Goal: Navigation & Orientation: Find specific page/section

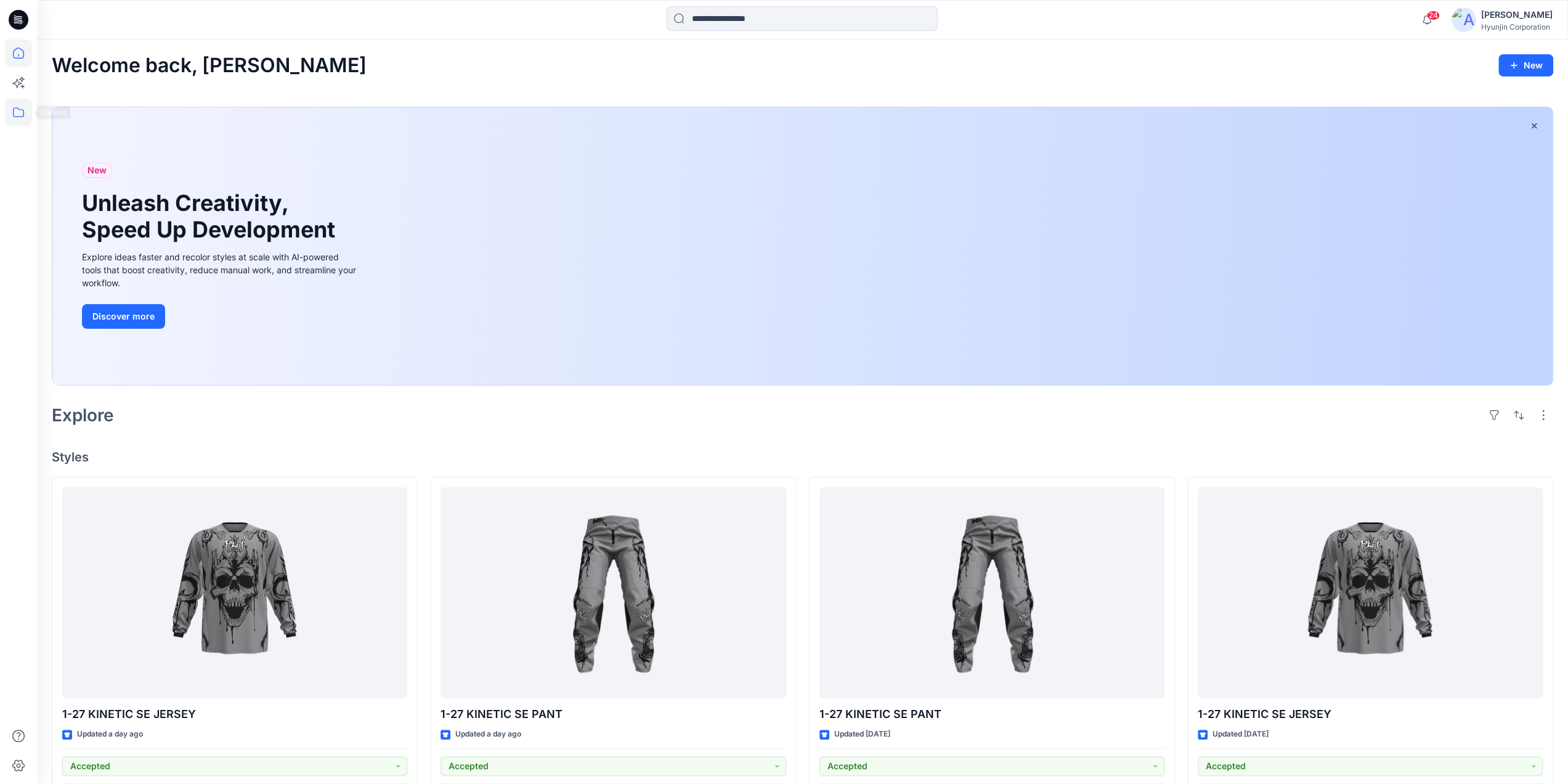
click at [31, 118] on icon at bounding box center [18, 112] width 27 height 27
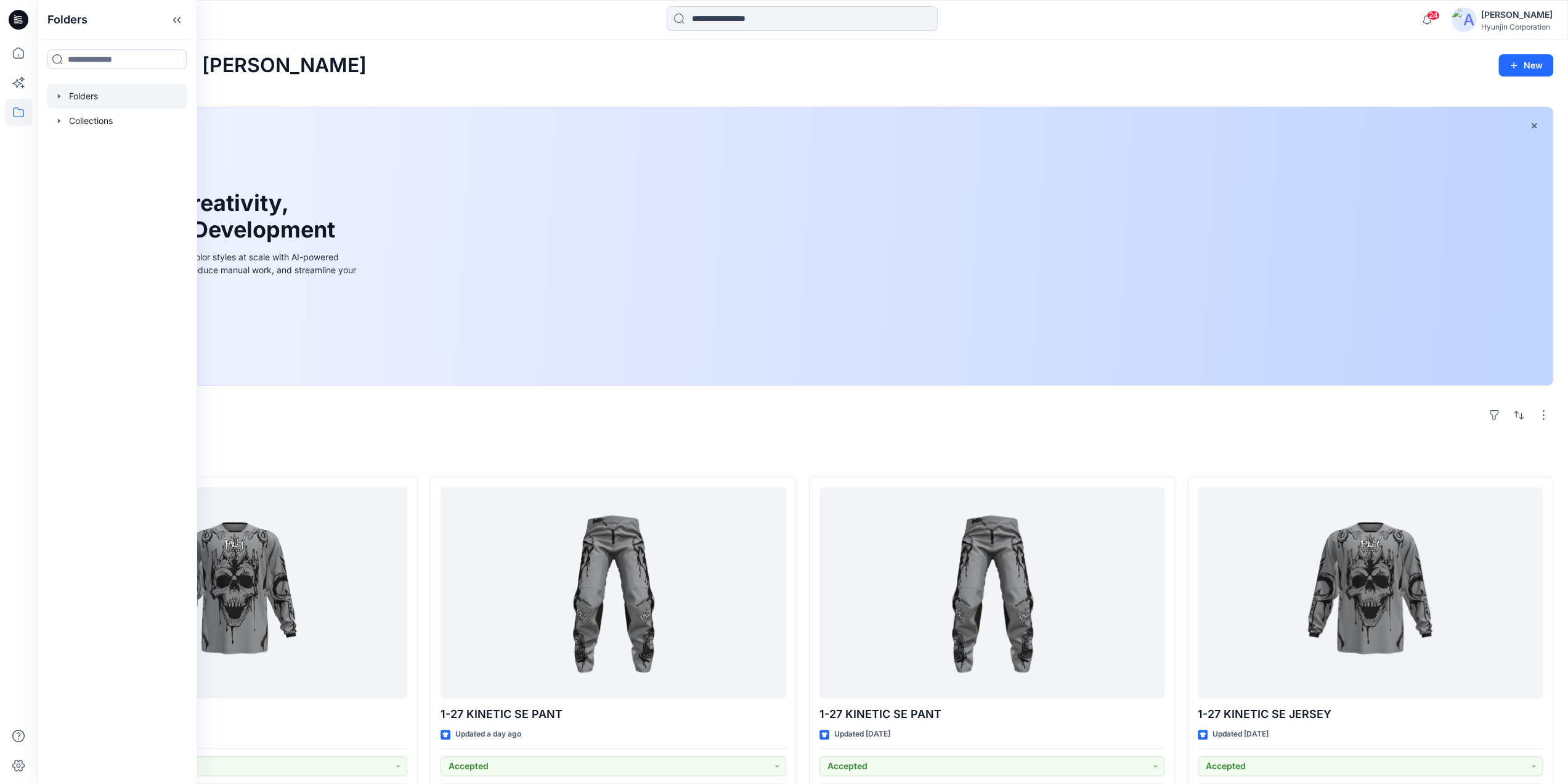
click at [93, 105] on div at bounding box center [117, 96] width 140 height 25
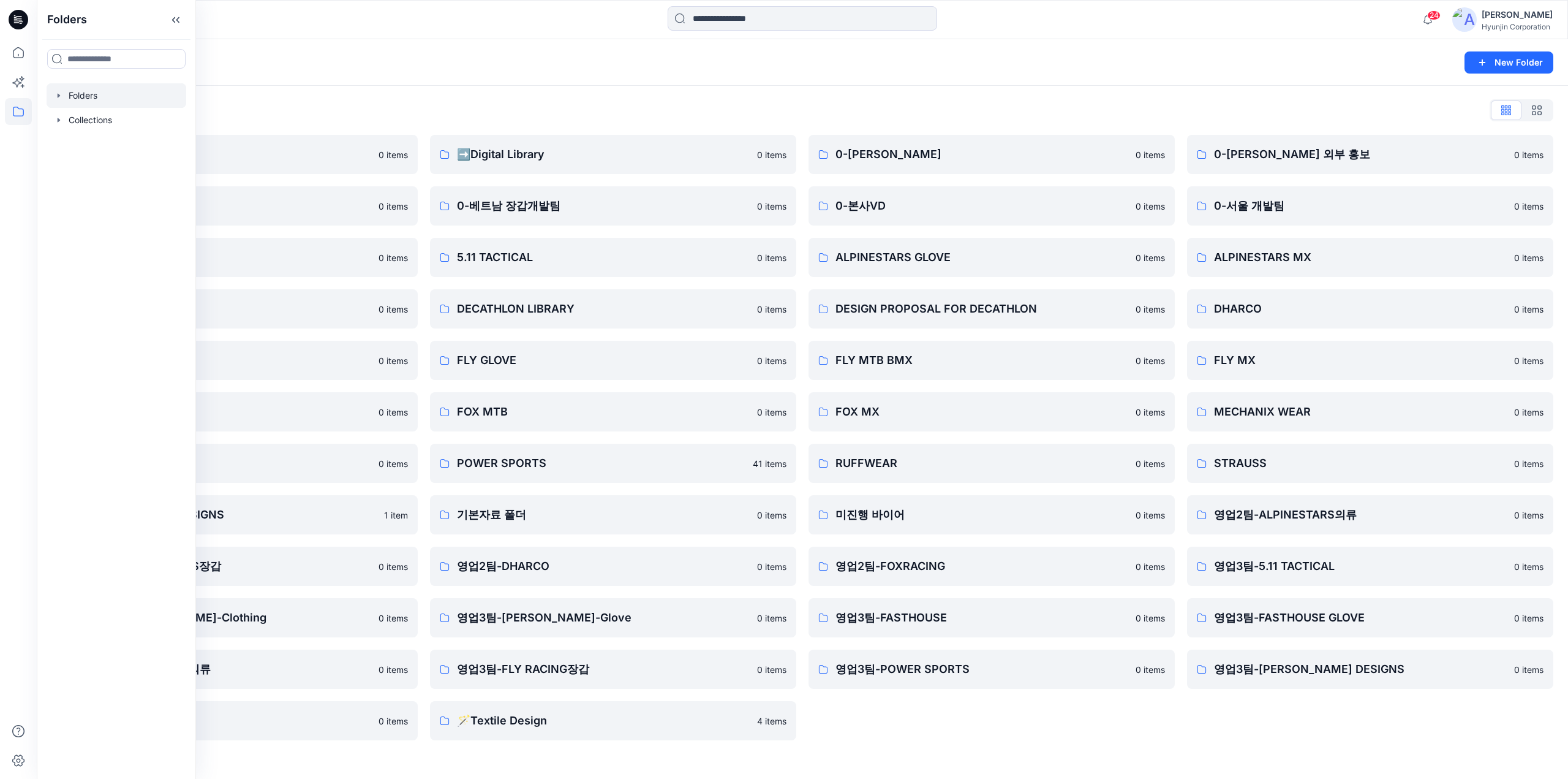
click at [641, 120] on div "Folders List" at bounding box center [802, 110] width 1502 height 20
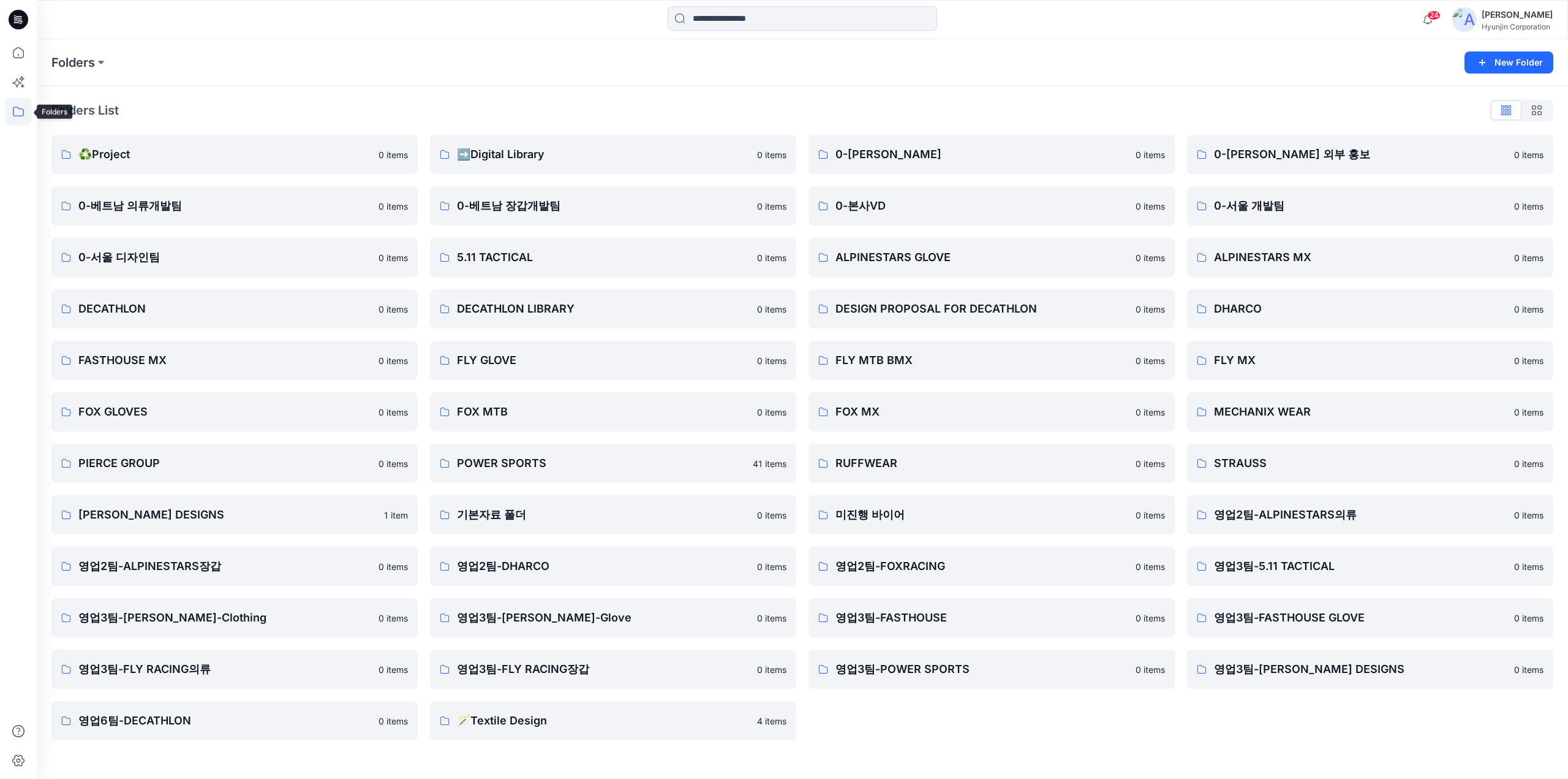
click at [25, 112] on icon at bounding box center [18, 111] width 27 height 27
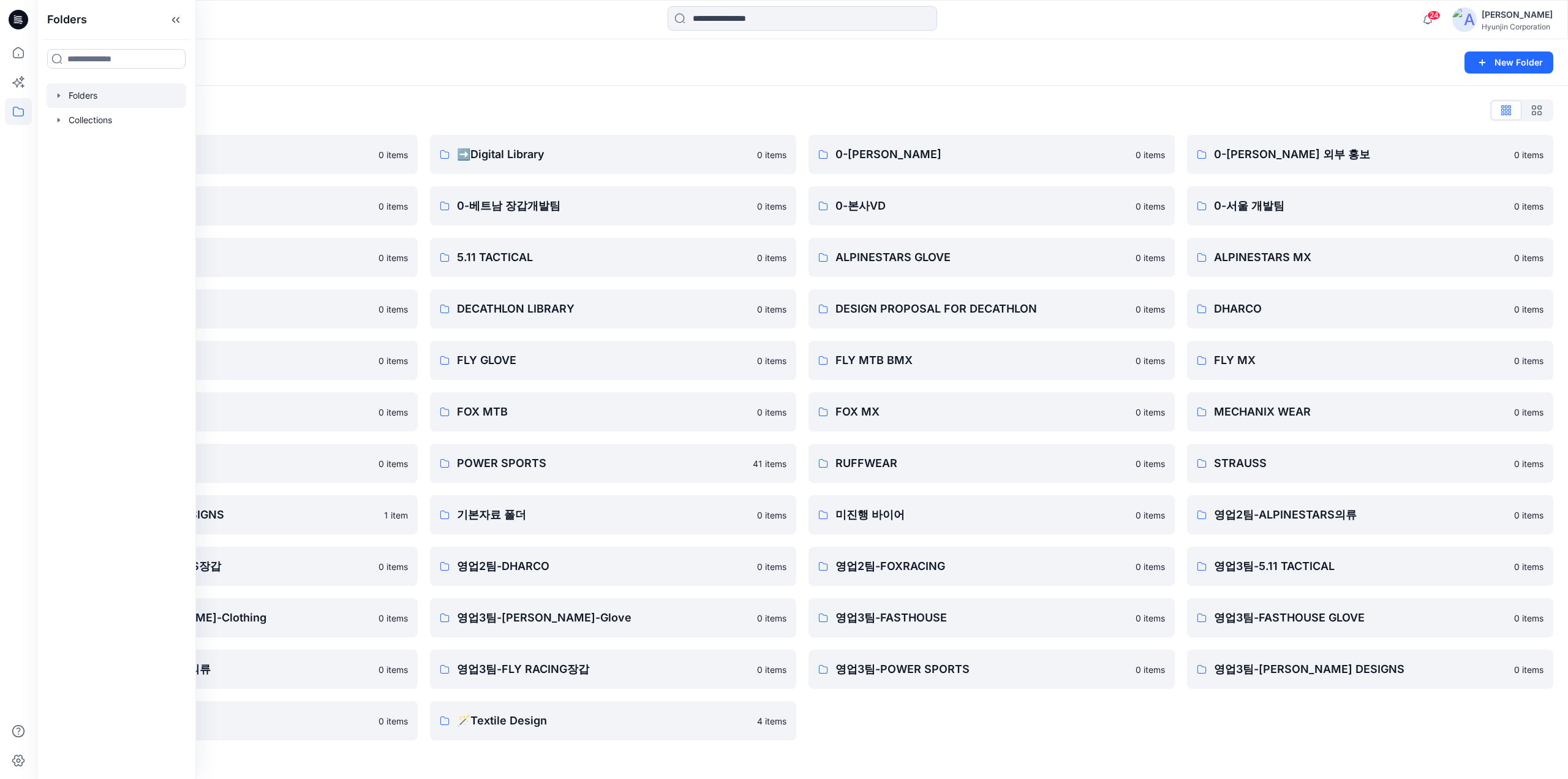
click at [469, 95] on div "Folders List ♻️Project 0 items 0-베트남 의류개발팀 0 items 0-서울 디자인팀 0 items DECATHLON …" at bounding box center [802, 419] width 1531 height 669
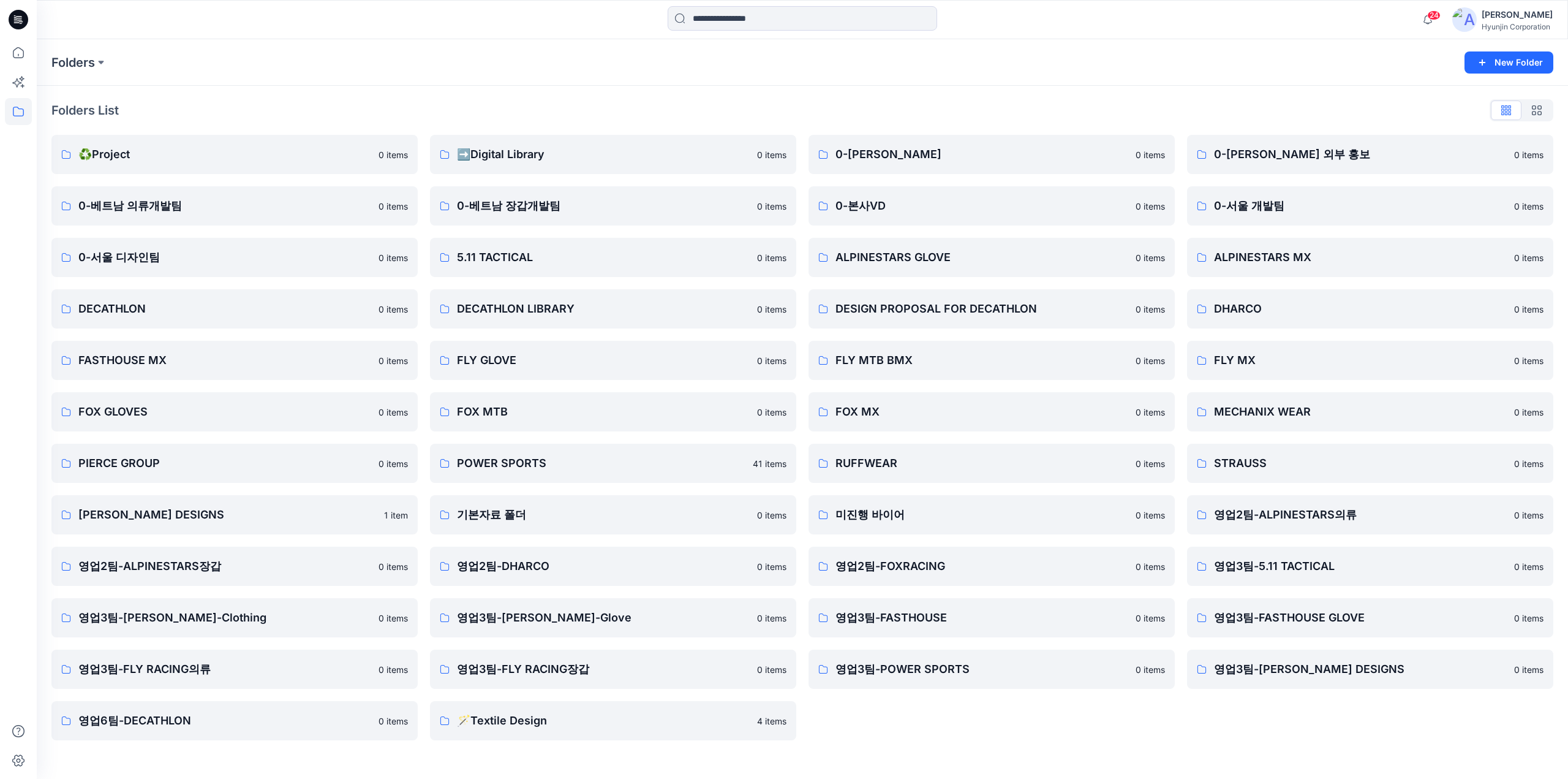
click at [1085, 720] on div "0-HYUNJIN 0 items 0-본사VD 0 items ALPINESTARS GLOVE 0 items DESIGN PROPOSAL FOR …" at bounding box center [991, 437] width 366 height 605
click at [524, 91] on div "Folders List ♻️Project 0 items 0-베트남 의류개발팀 0 items 0-서울 디자인팀 0 items DECATHLON …" at bounding box center [802, 419] width 1531 height 669
click at [283, 90] on div "Folders List ♻️Project 0 items 0-베트남 의류개발팀 0 items 0-서울 디자인팀 0 items DECATHLON …" at bounding box center [802, 419] width 1531 height 669
click at [261, 91] on div "Folders List ♻️Project 0 items 0-베트남 의류개발팀 0 items 0-서울 디자인팀 0 items DECATHLON …" at bounding box center [802, 419] width 1531 height 669
click at [28, 57] on icon at bounding box center [18, 53] width 27 height 27
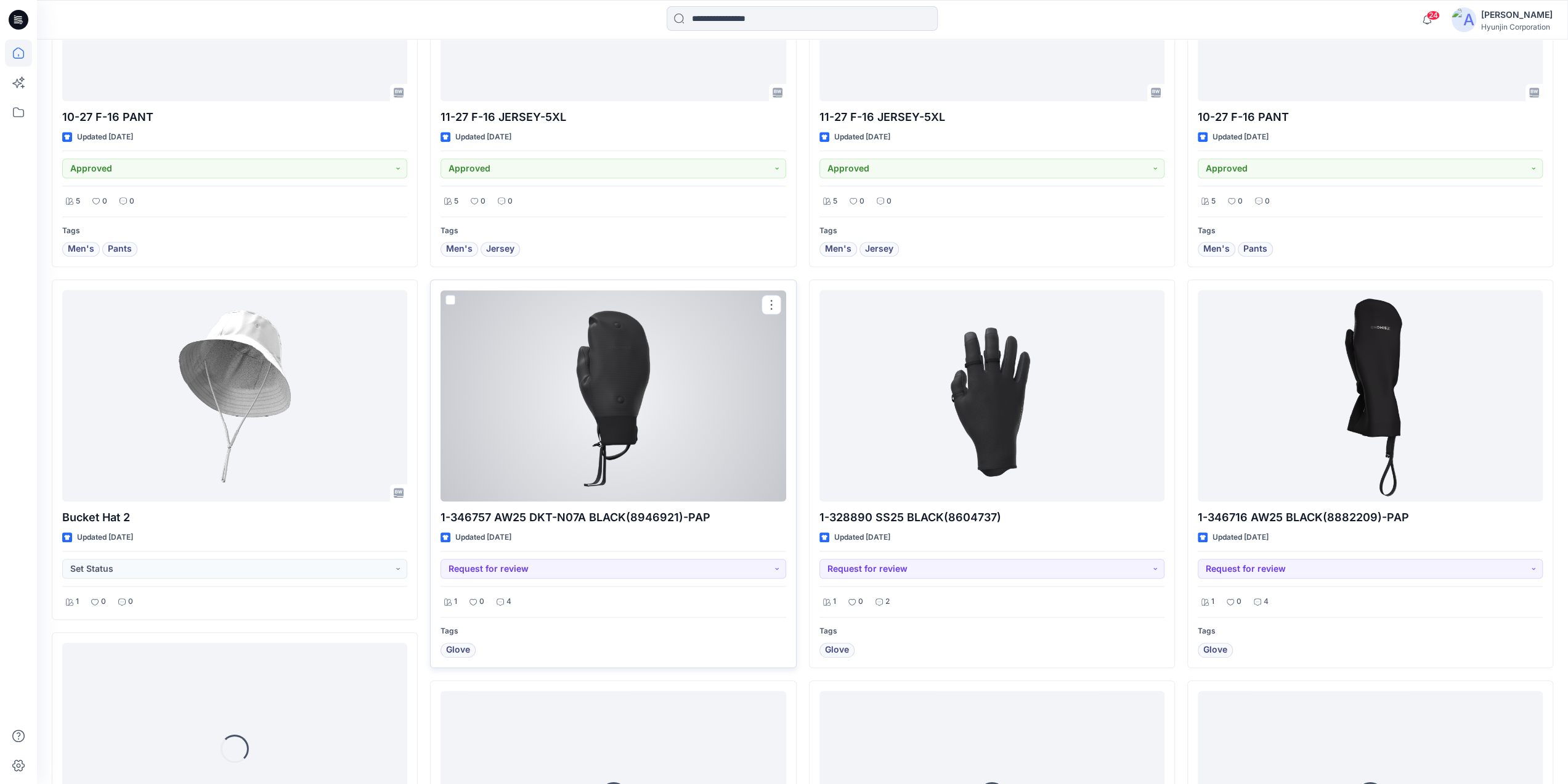
scroll to position [999, 0]
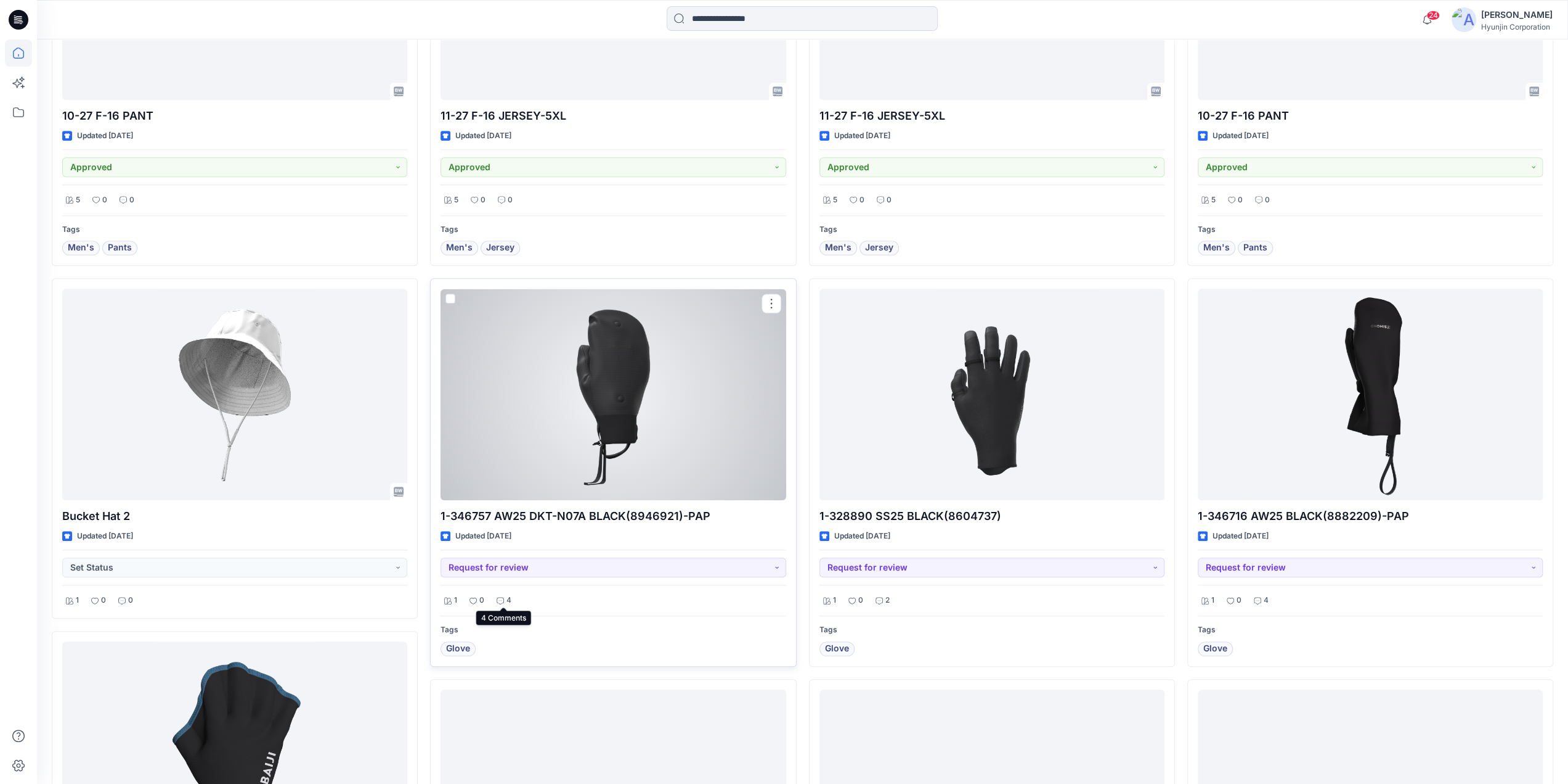
click at [509, 596] on p "4" at bounding box center [509, 601] width 5 height 13
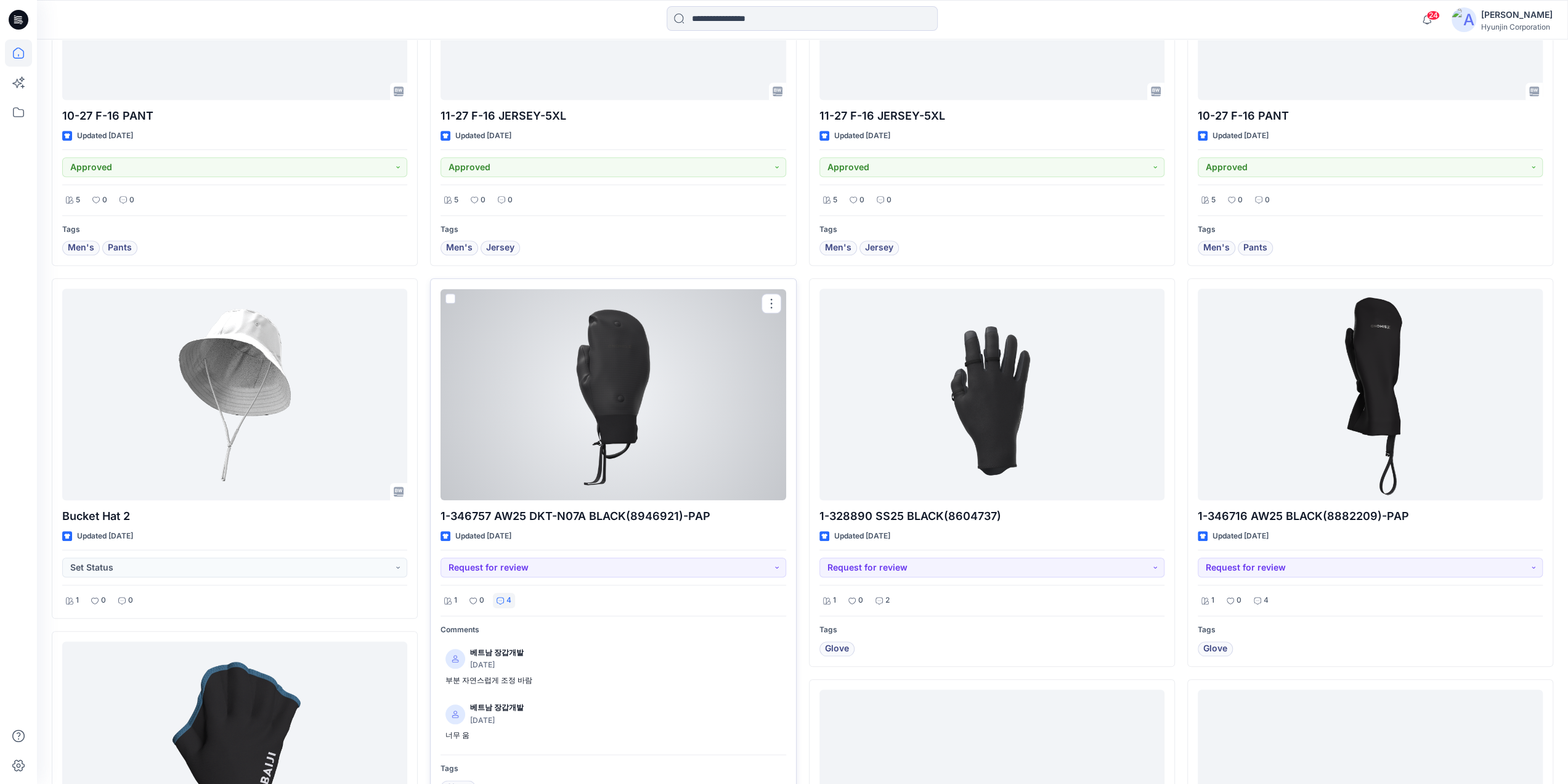
click at [509, 599] on p "4" at bounding box center [509, 601] width 5 height 13
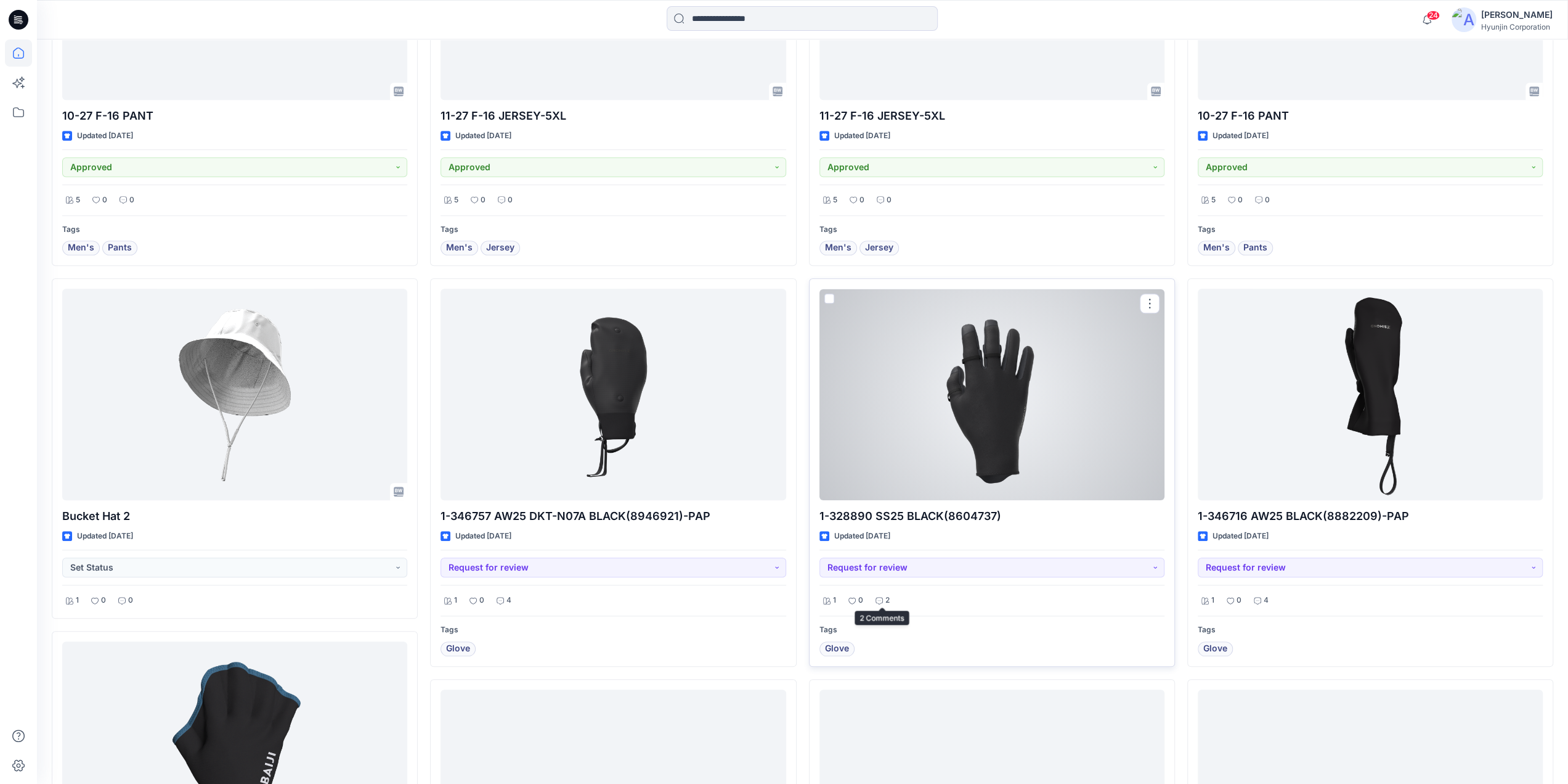
click at [883, 599] on div "2" at bounding box center [883, 600] width 21 height 16
click at [887, 597] on p "2" at bounding box center [887, 601] width 4 height 13
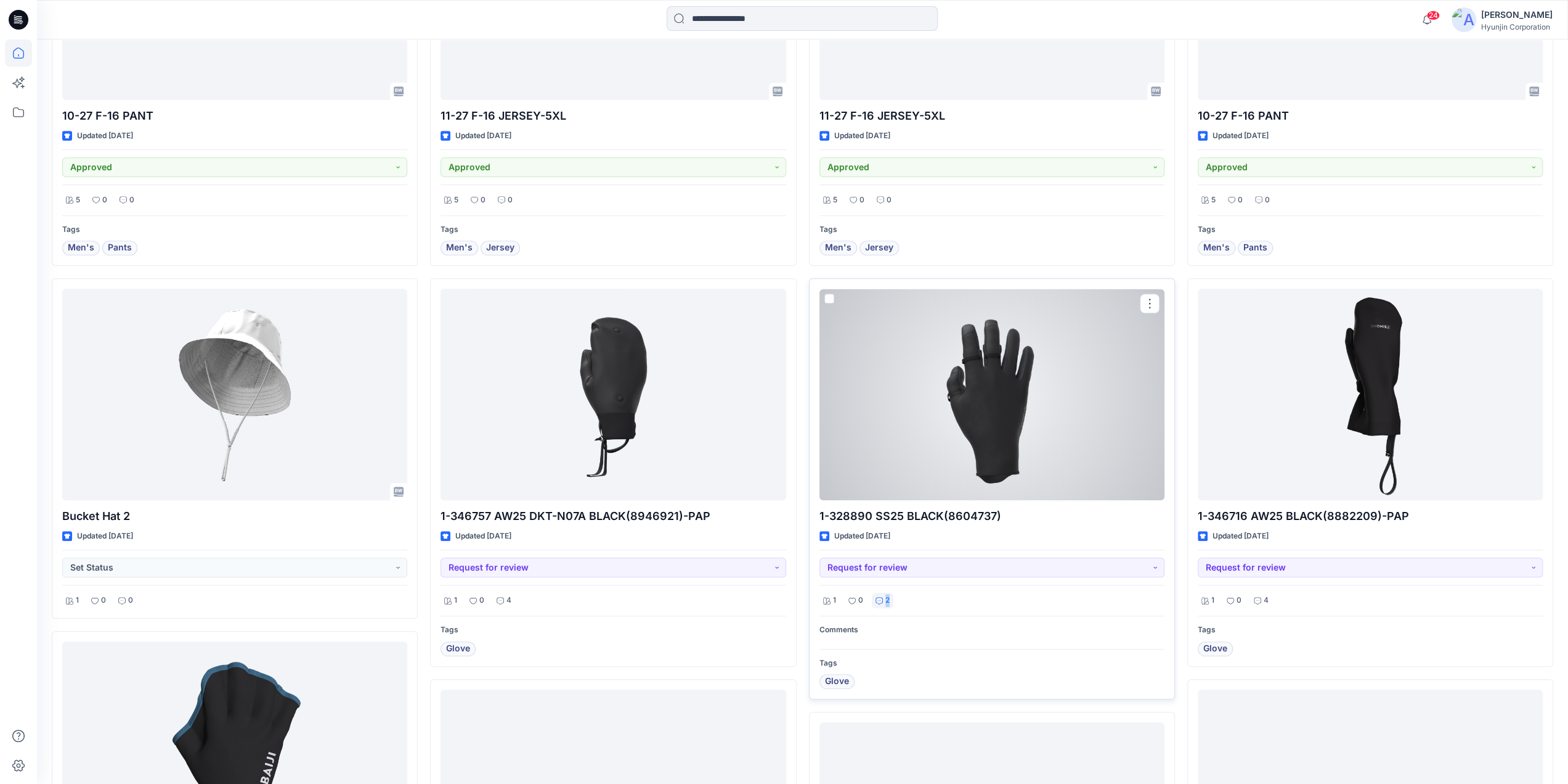
click at [887, 597] on p "2" at bounding box center [887, 601] width 4 height 13
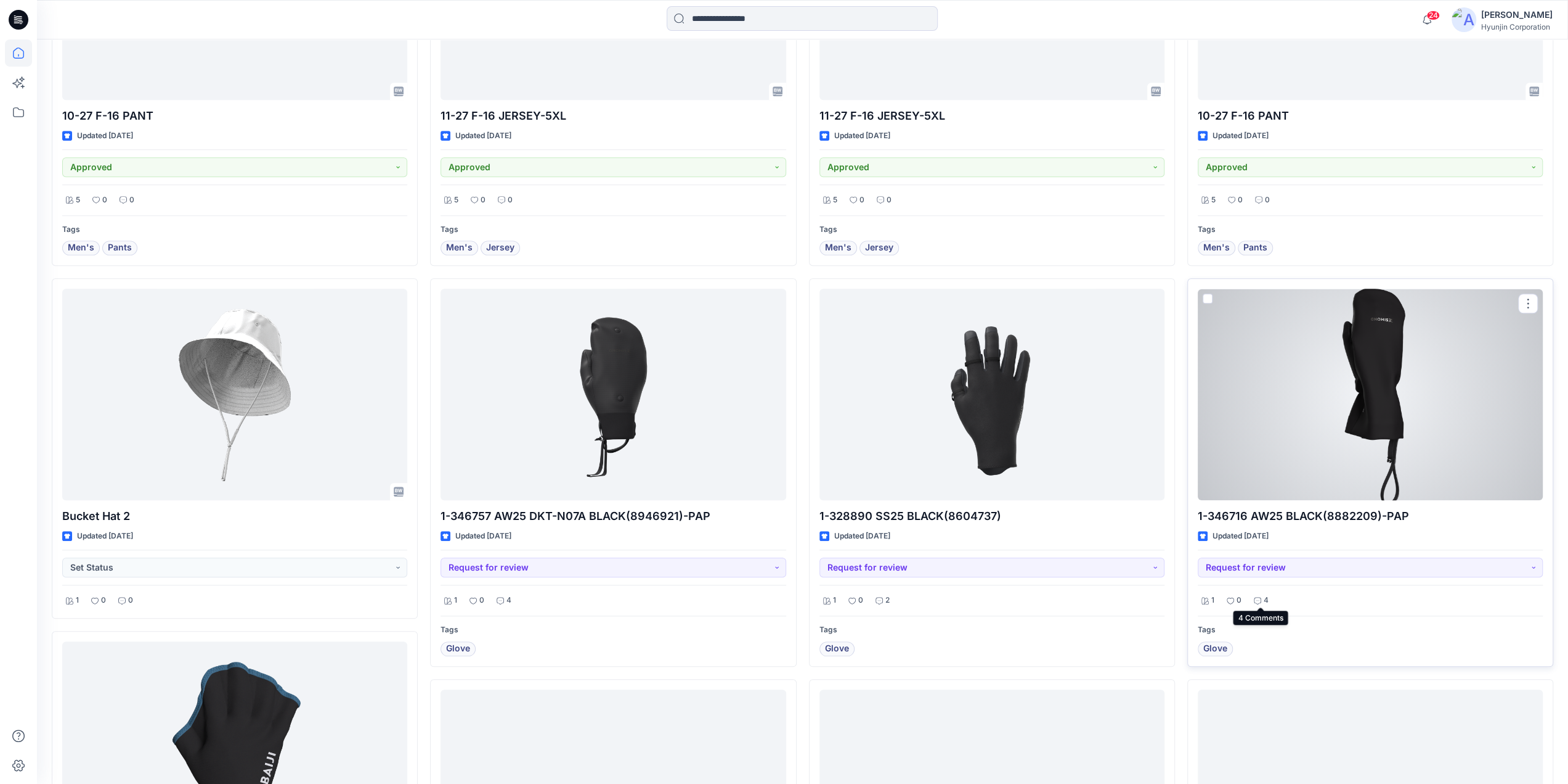
click at [1270, 600] on div "4" at bounding box center [1261, 600] width 22 height 16
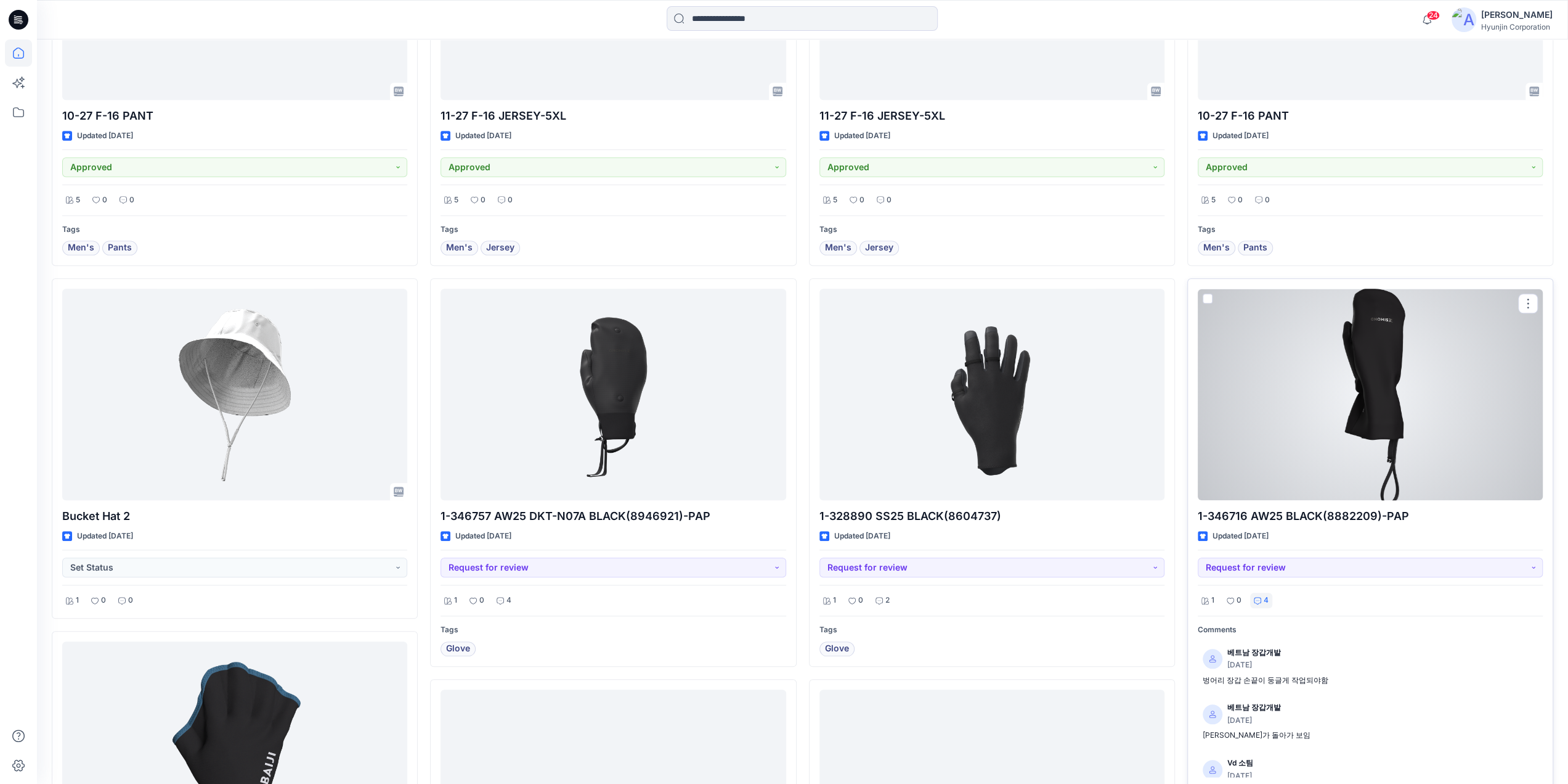
click at [1270, 600] on div "4" at bounding box center [1261, 600] width 22 height 16
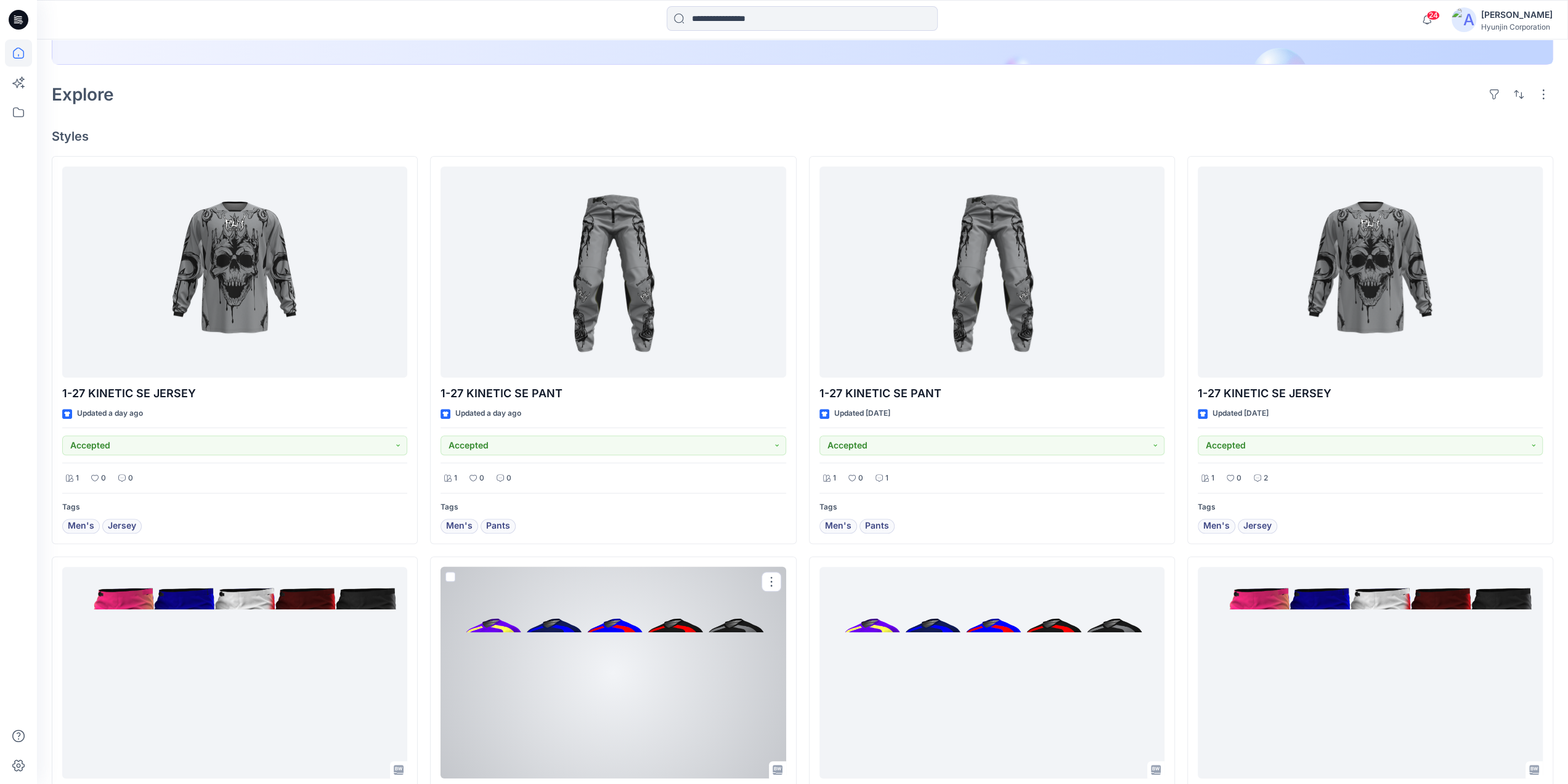
scroll to position [135, 0]
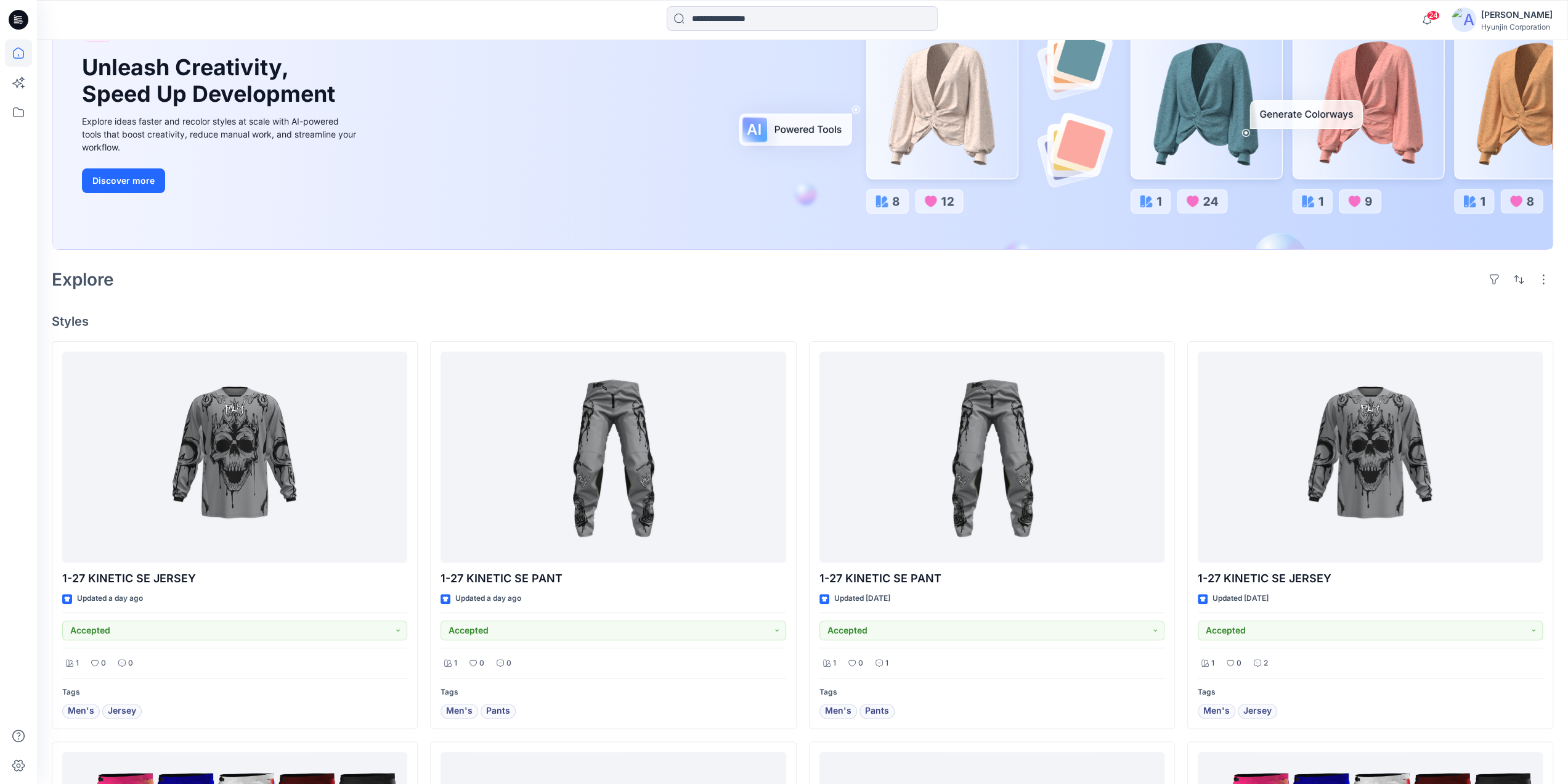
click at [786, 273] on div "Explore" at bounding box center [803, 279] width 1502 height 30
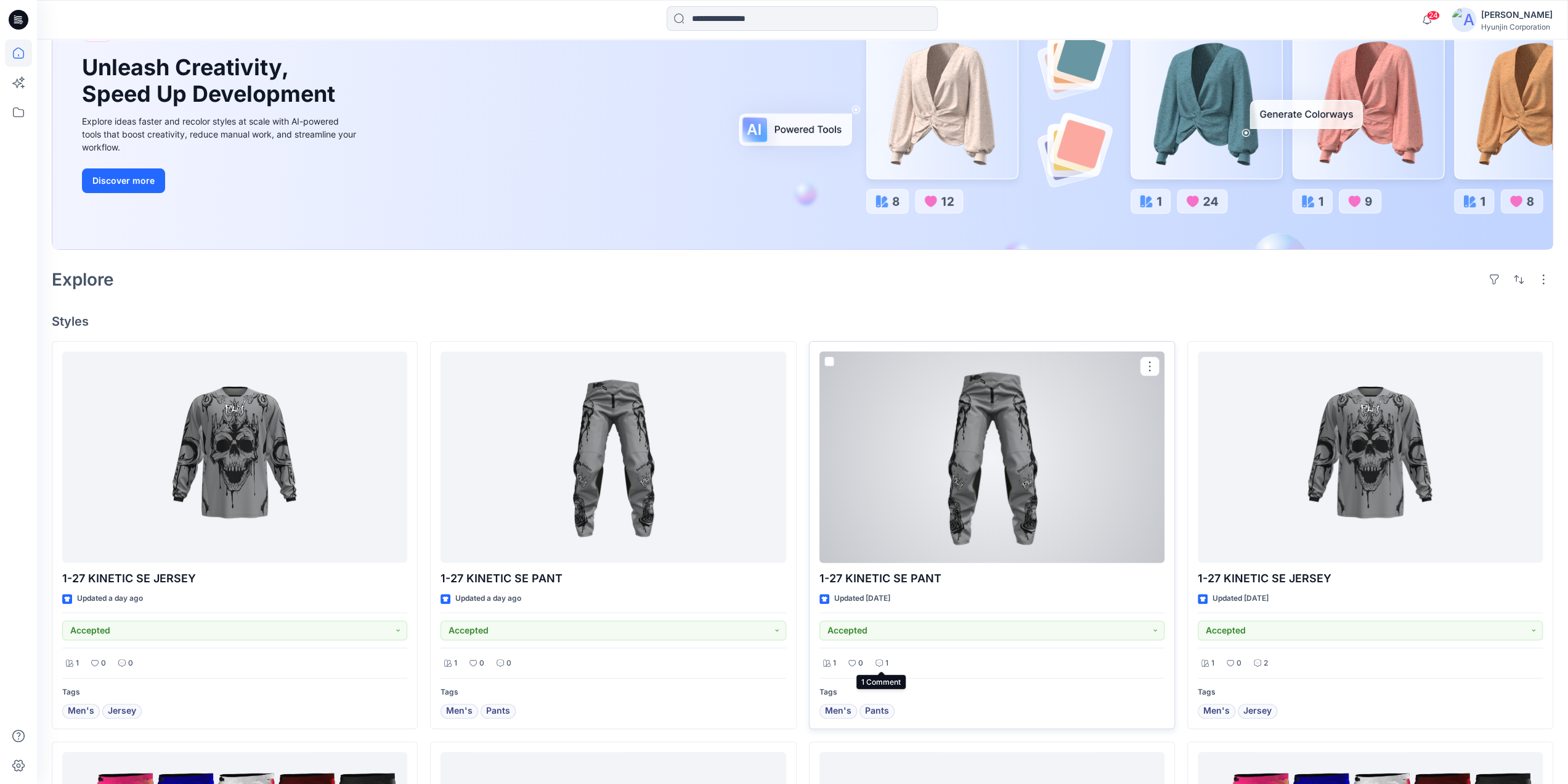
click at [881, 661] on icon at bounding box center [879, 663] width 7 height 7
click at [883, 661] on div "1" at bounding box center [882, 663] width 21 height 16
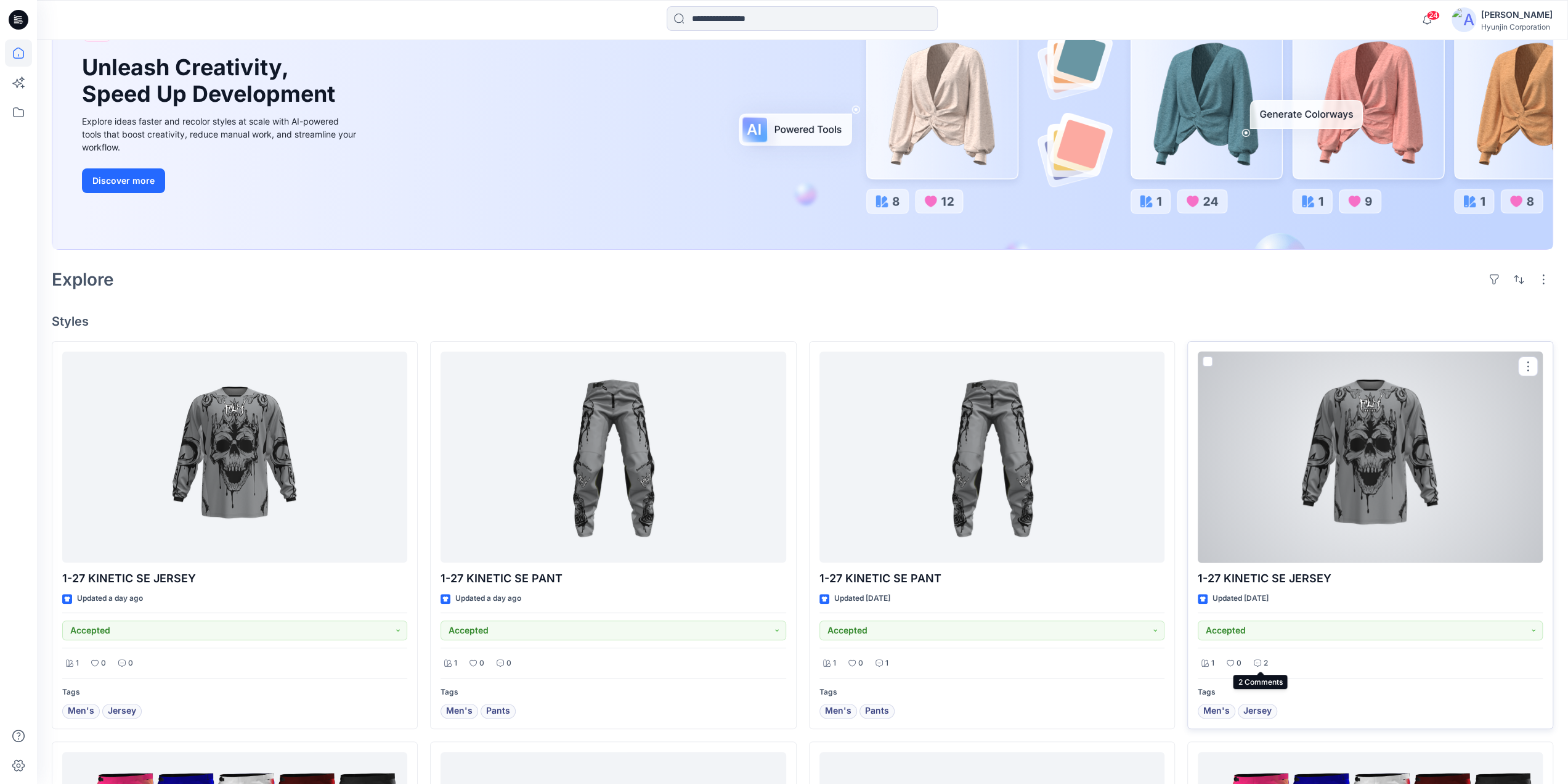
click at [1267, 663] on p "2" at bounding box center [1266, 663] width 4 height 13
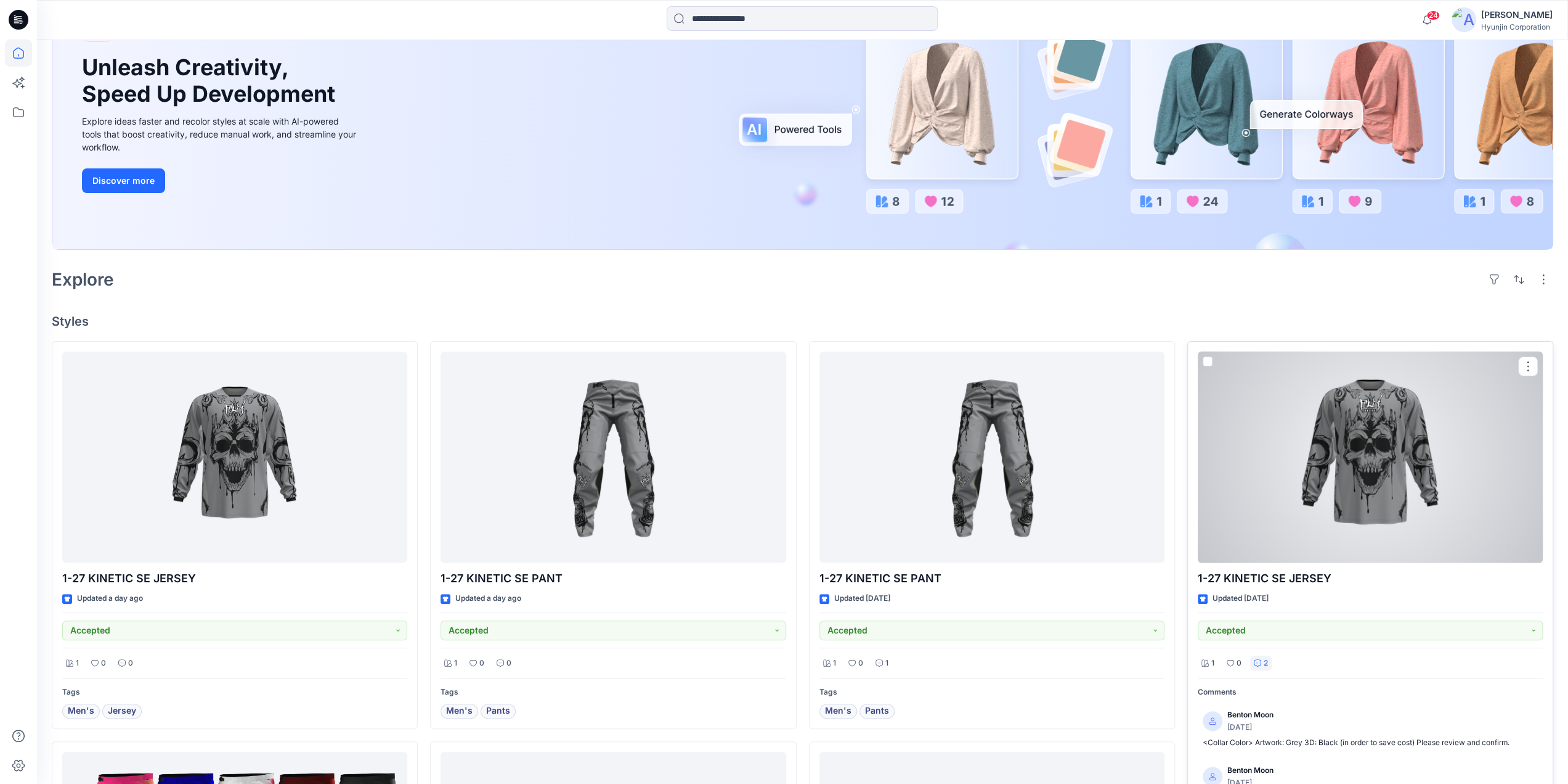
click at [1267, 663] on p "2" at bounding box center [1266, 663] width 4 height 13
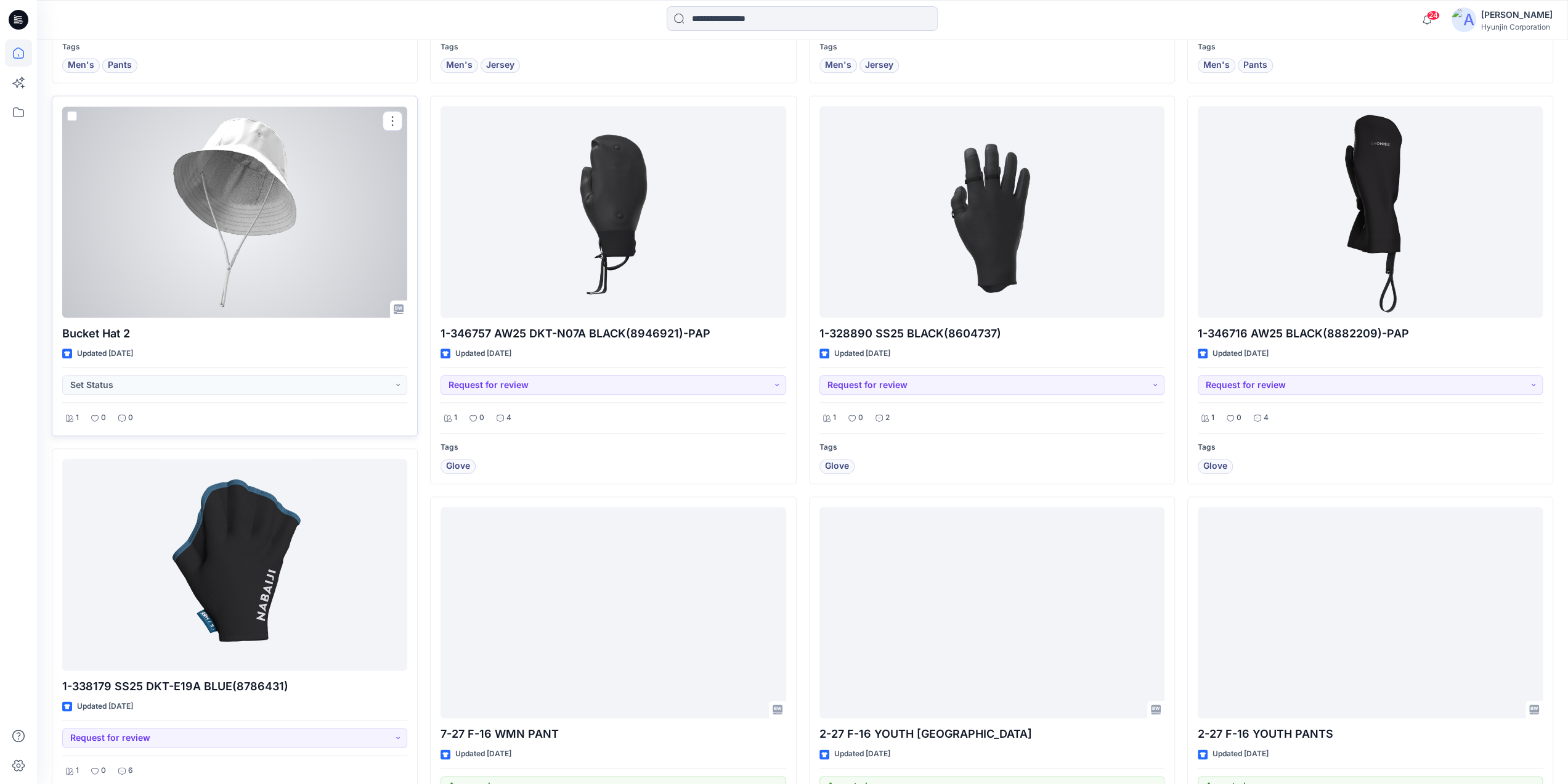
scroll to position [1184, 0]
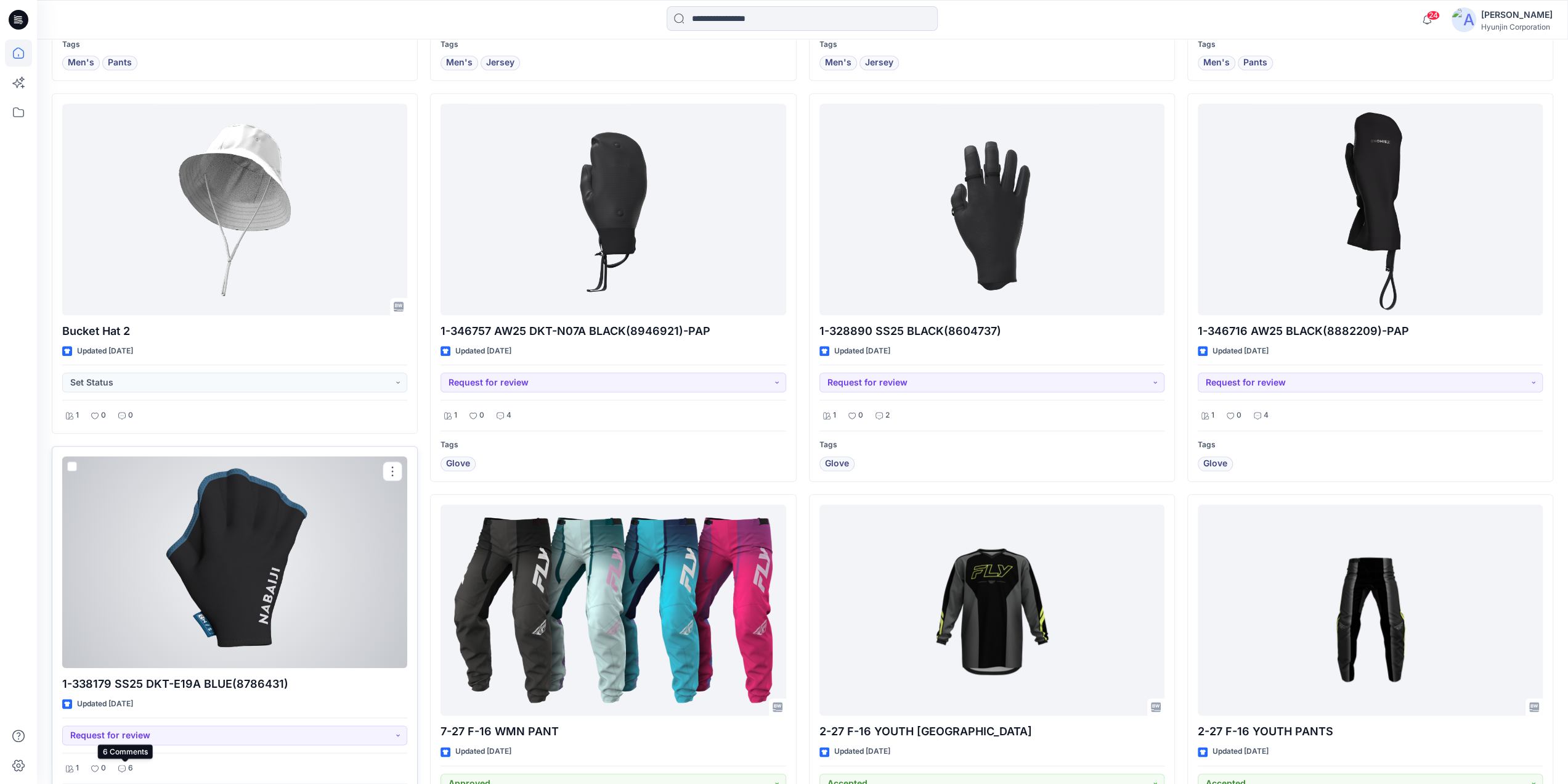
click at [133, 766] on div "6" at bounding box center [126, 767] width 22 height 16
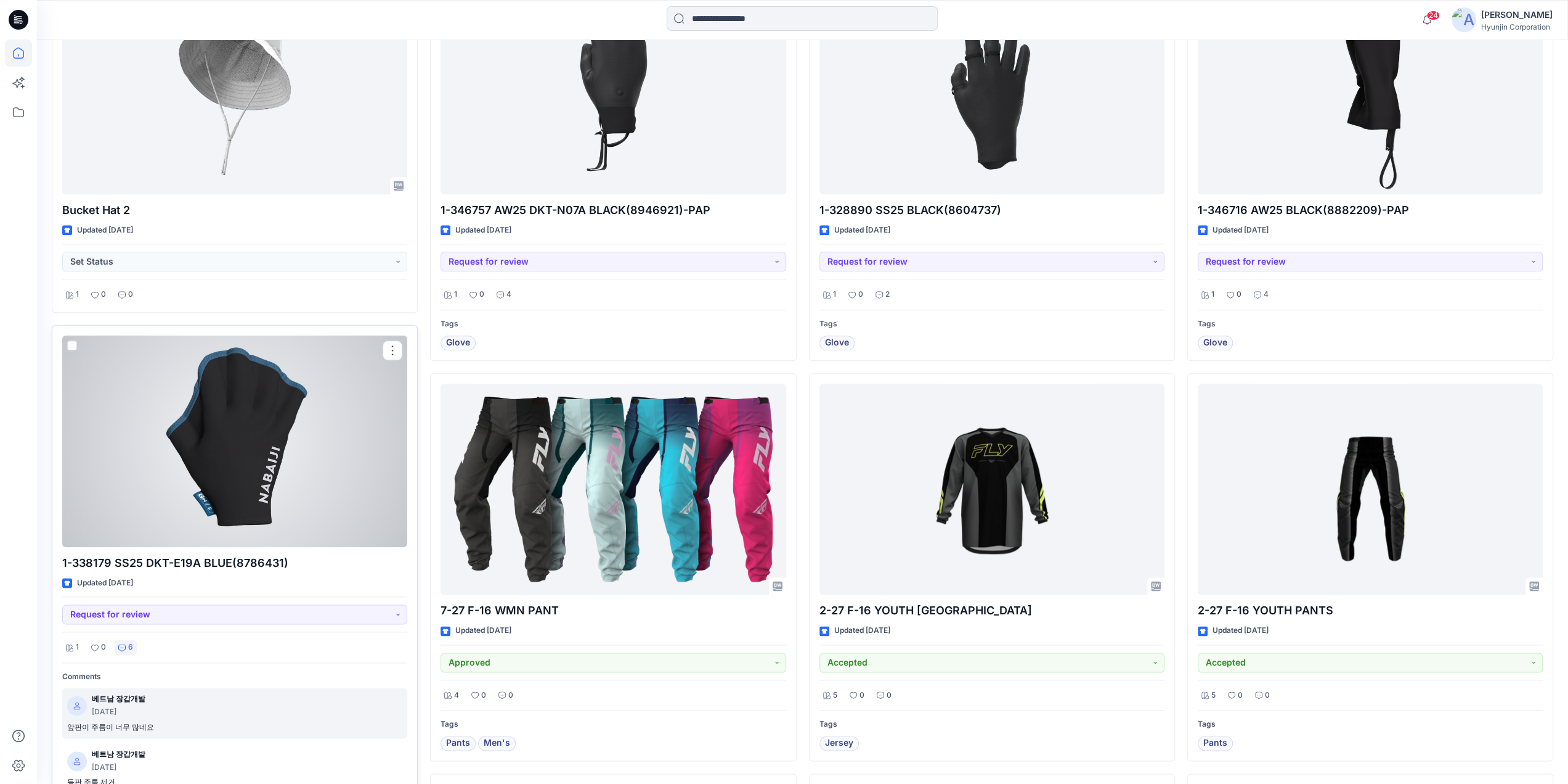
scroll to position [1307, 0]
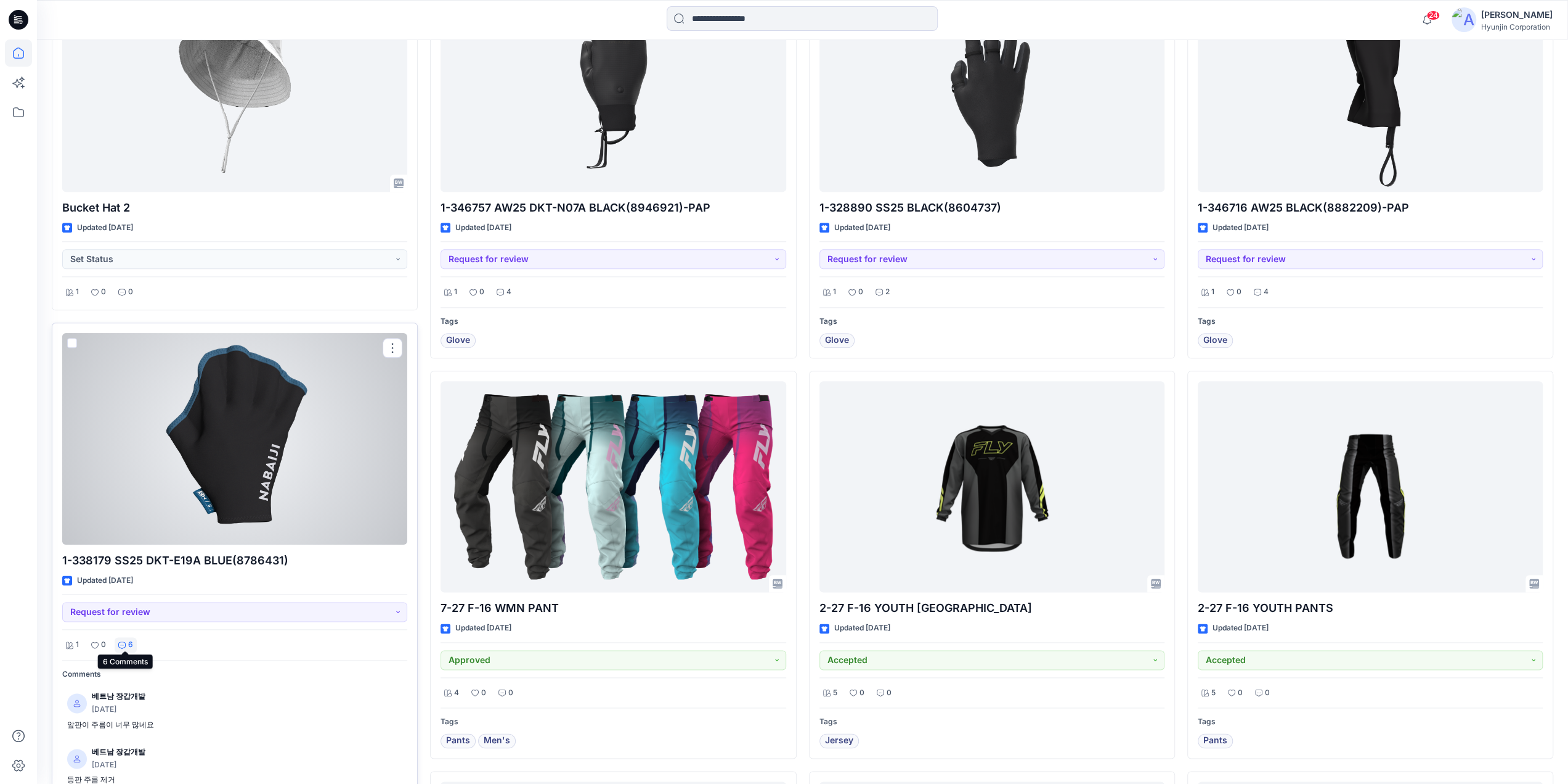
click at [127, 641] on div "6" at bounding box center [126, 644] width 22 height 16
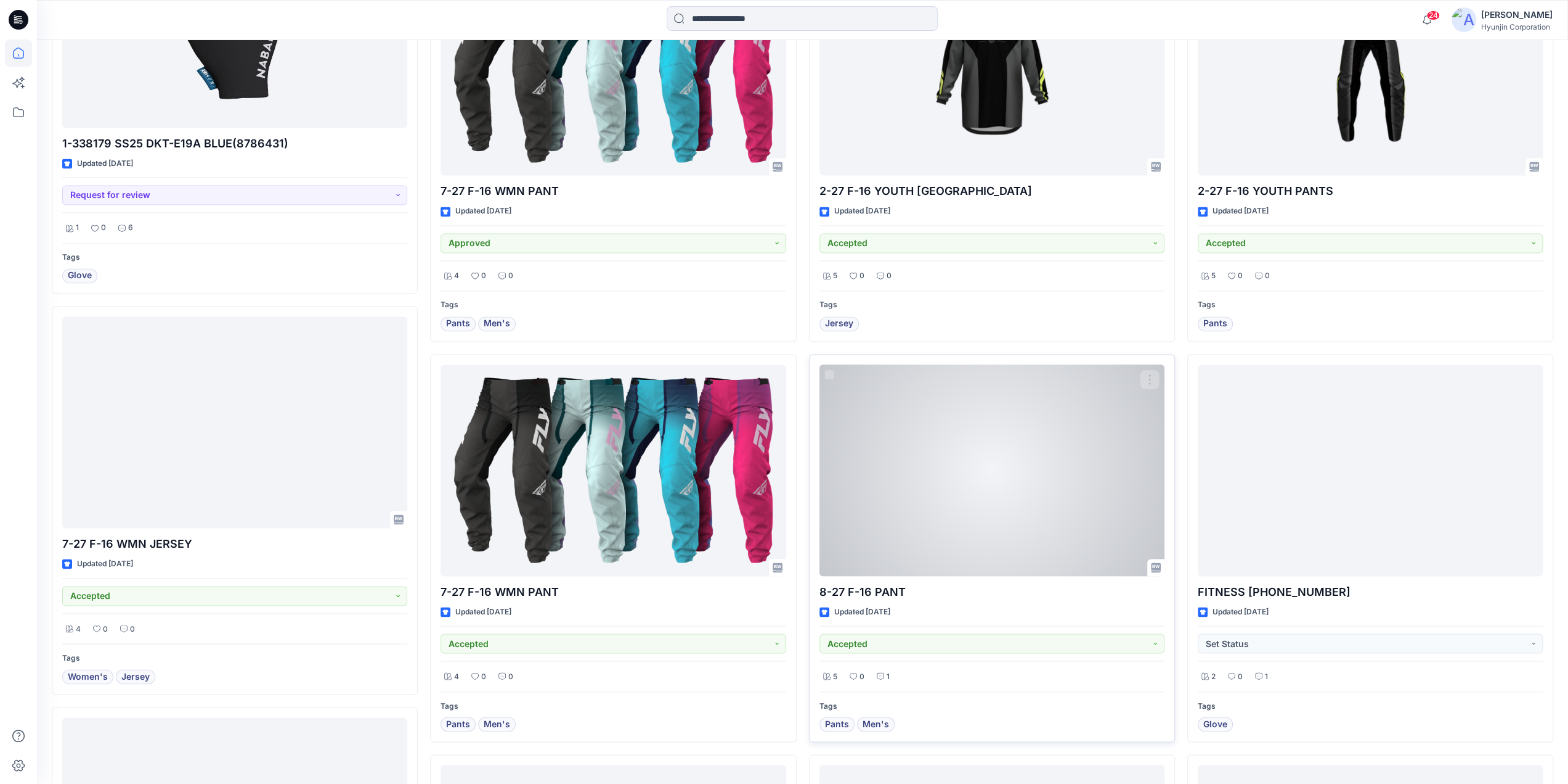
scroll to position [1862, 0]
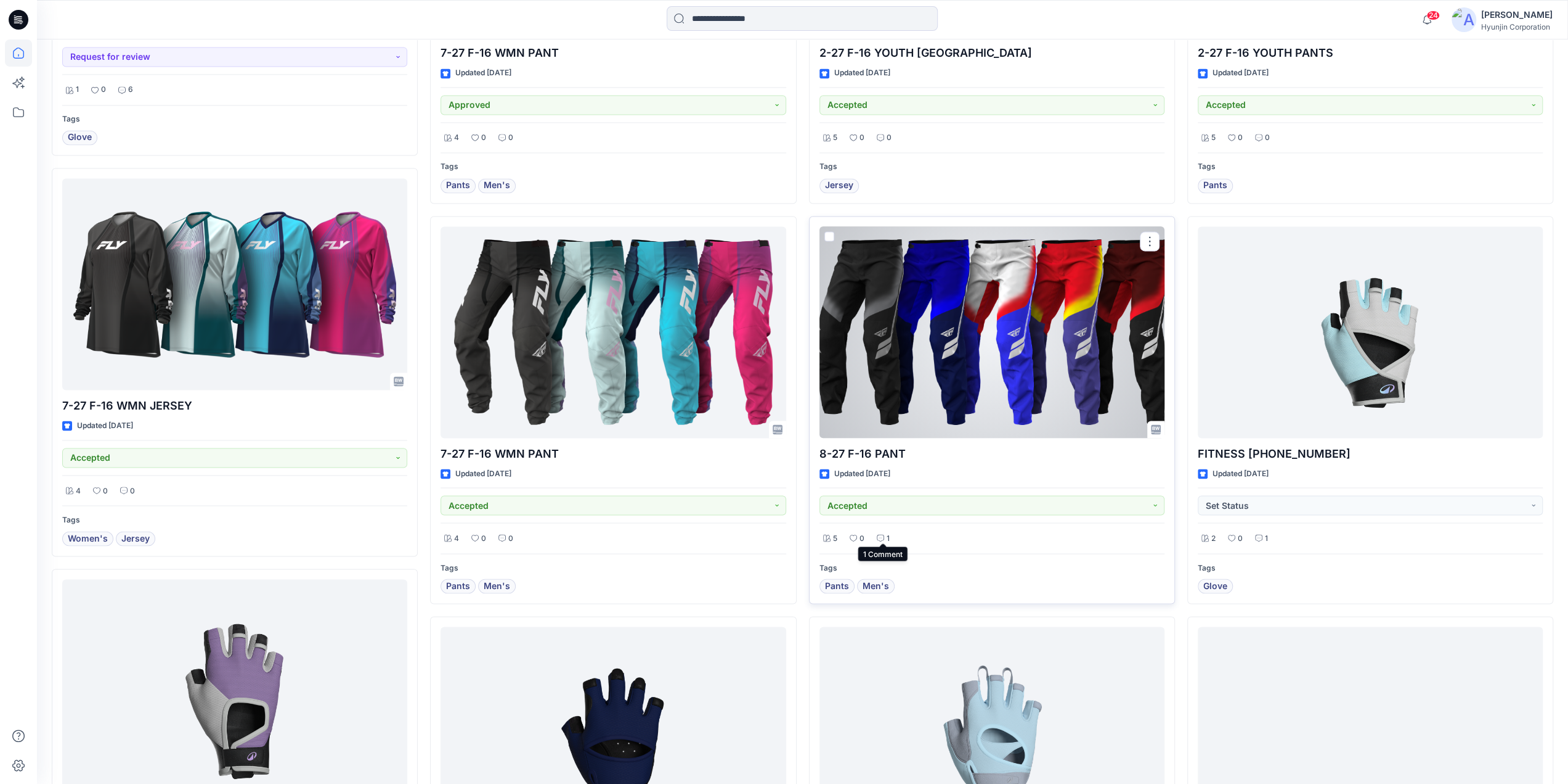
click at [888, 535] on p "1" at bounding box center [888, 538] width 3 height 13
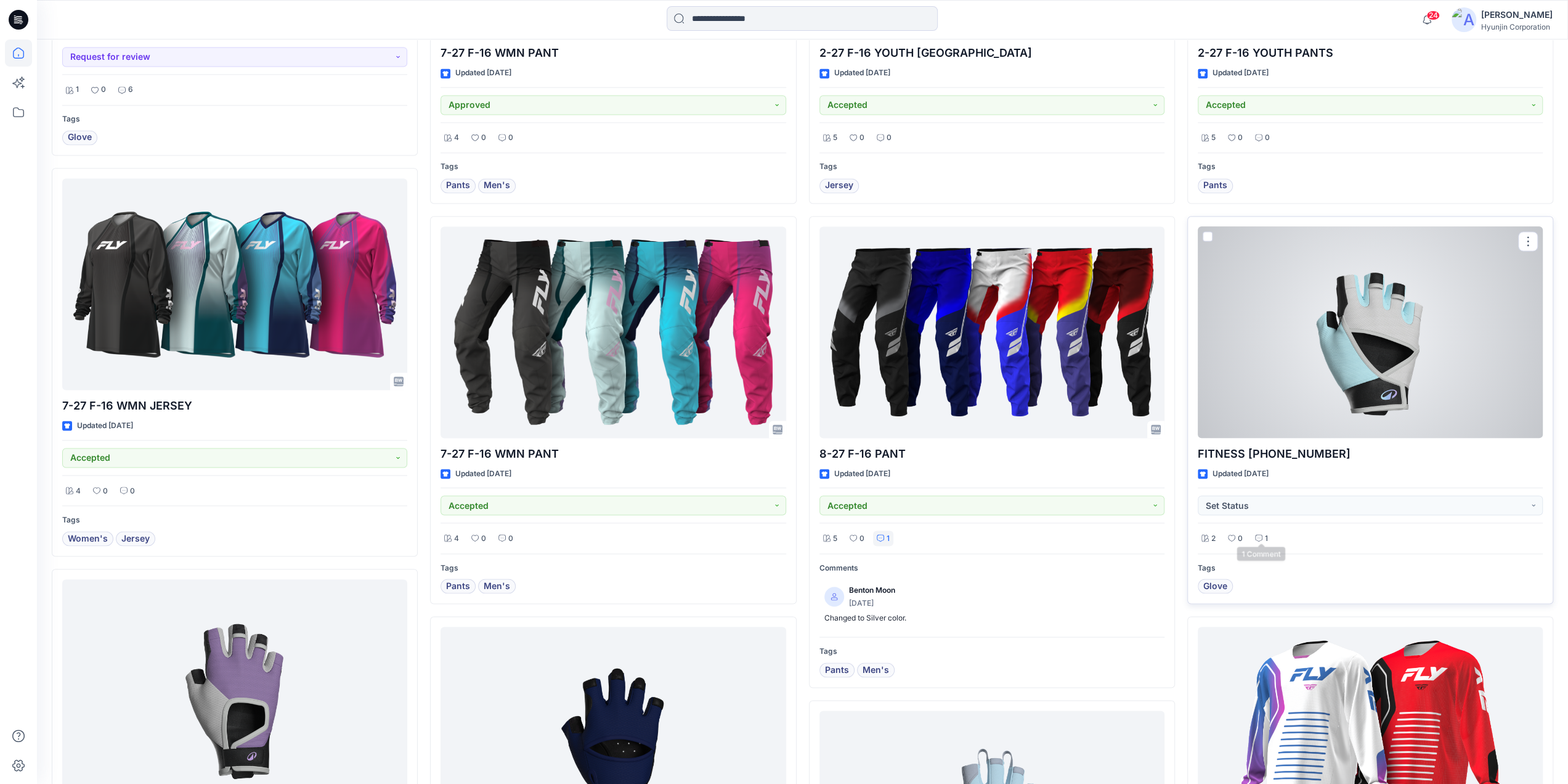
click at [1266, 536] on p "1" at bounding box center [1267, 538] width 3 height 13
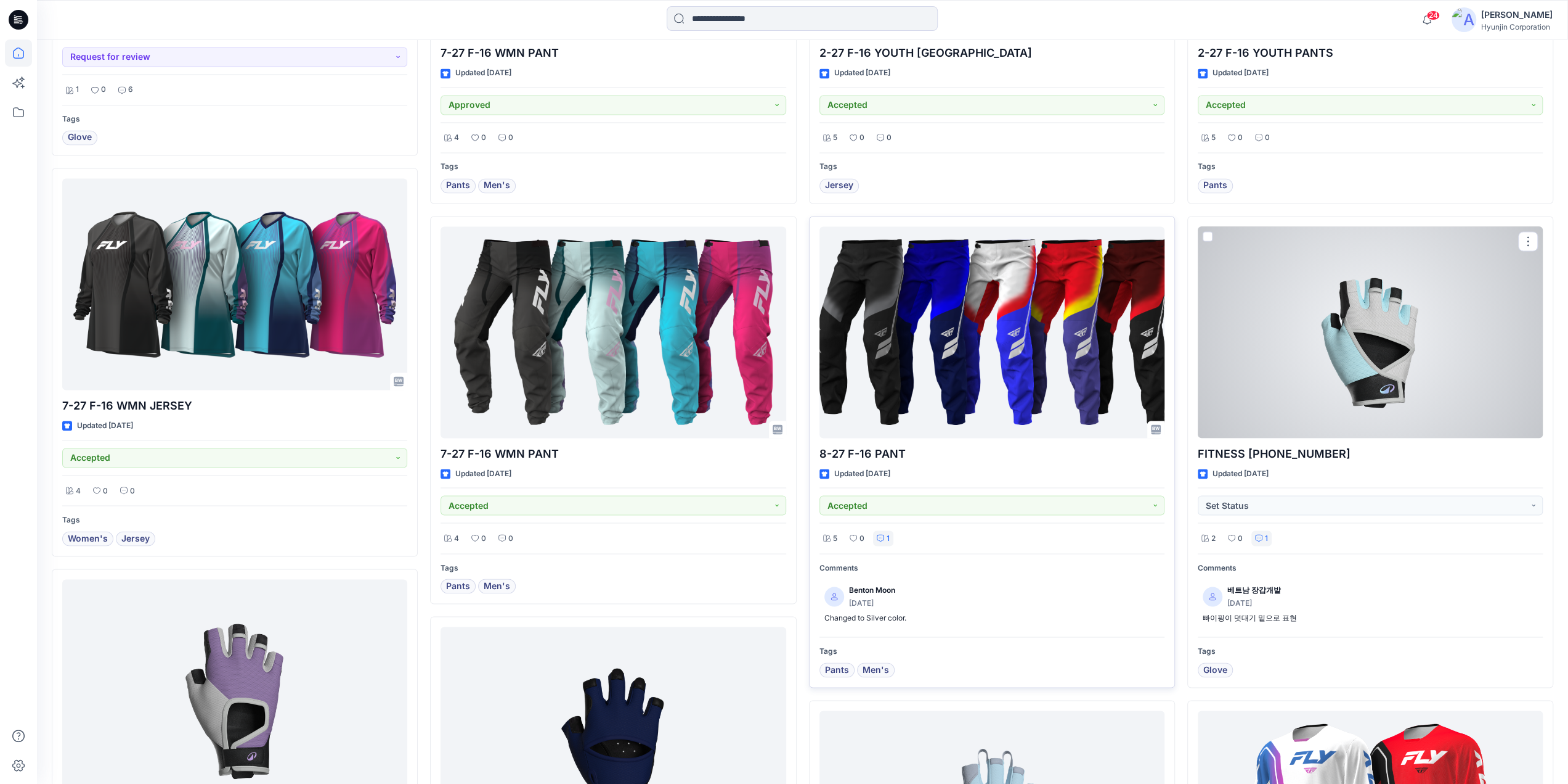
drag, startPoint x: 1266, startPoint y: 536, endPoint x: 1063, endPoint y: 547, distance: 203.3
click at [1266, 536] on p "1" at bounding box center [1267, 538] width 3 height 13
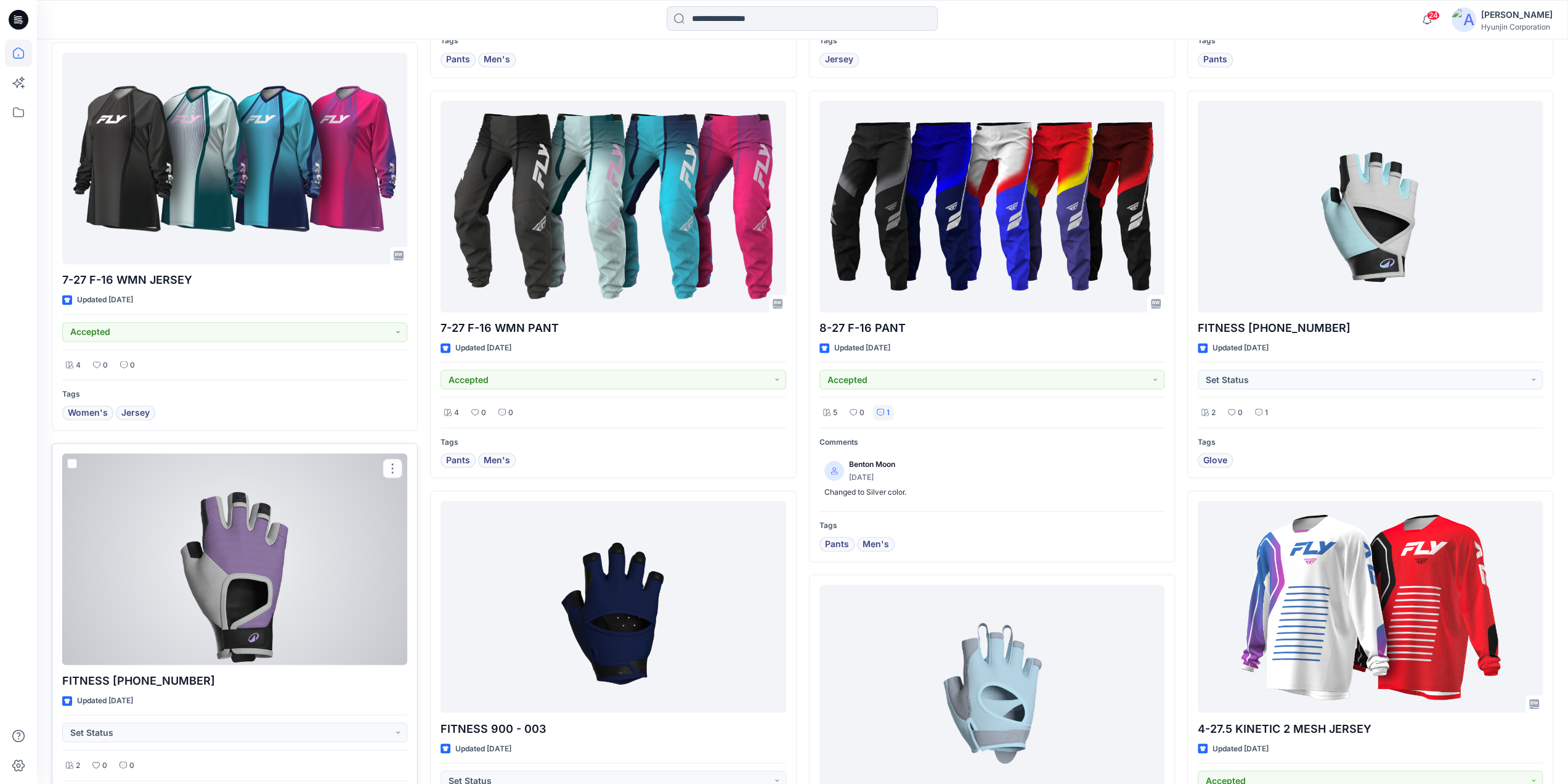
scroll to position [2220, 0]
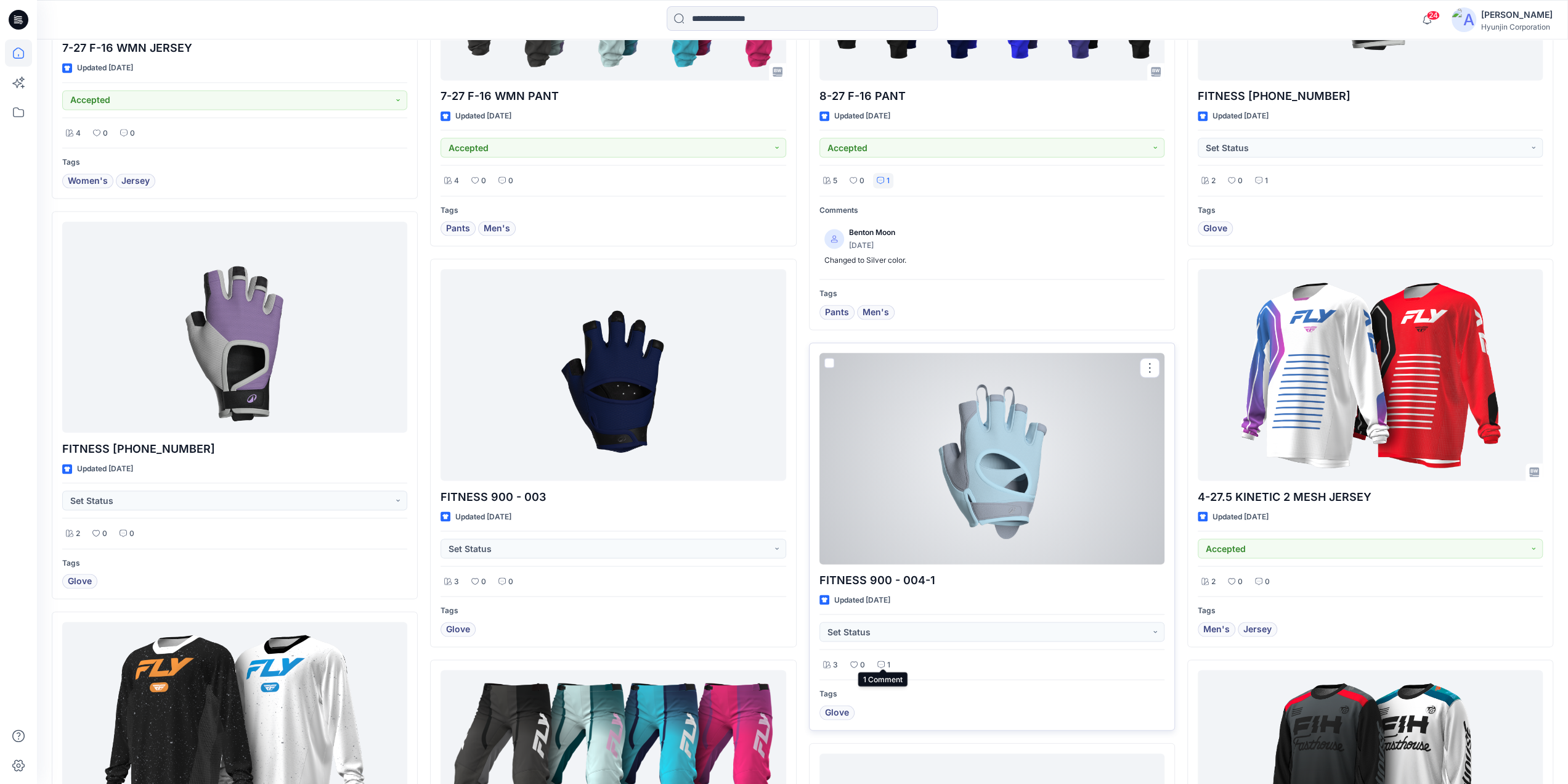
click at [888, 664] on p "1" at bounding box center [889, 664] width 3 height 13
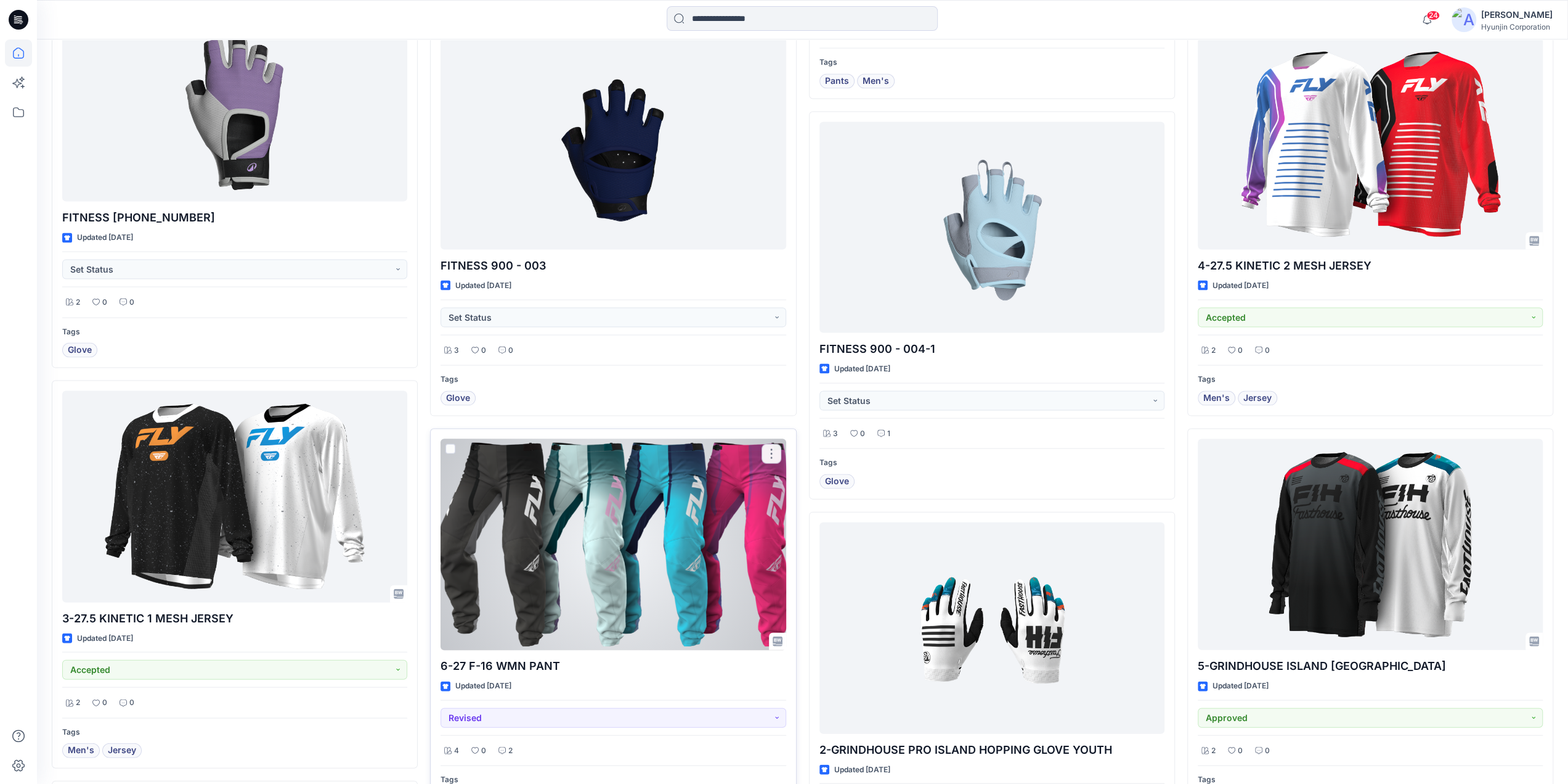
scroll to position [2713, 0]
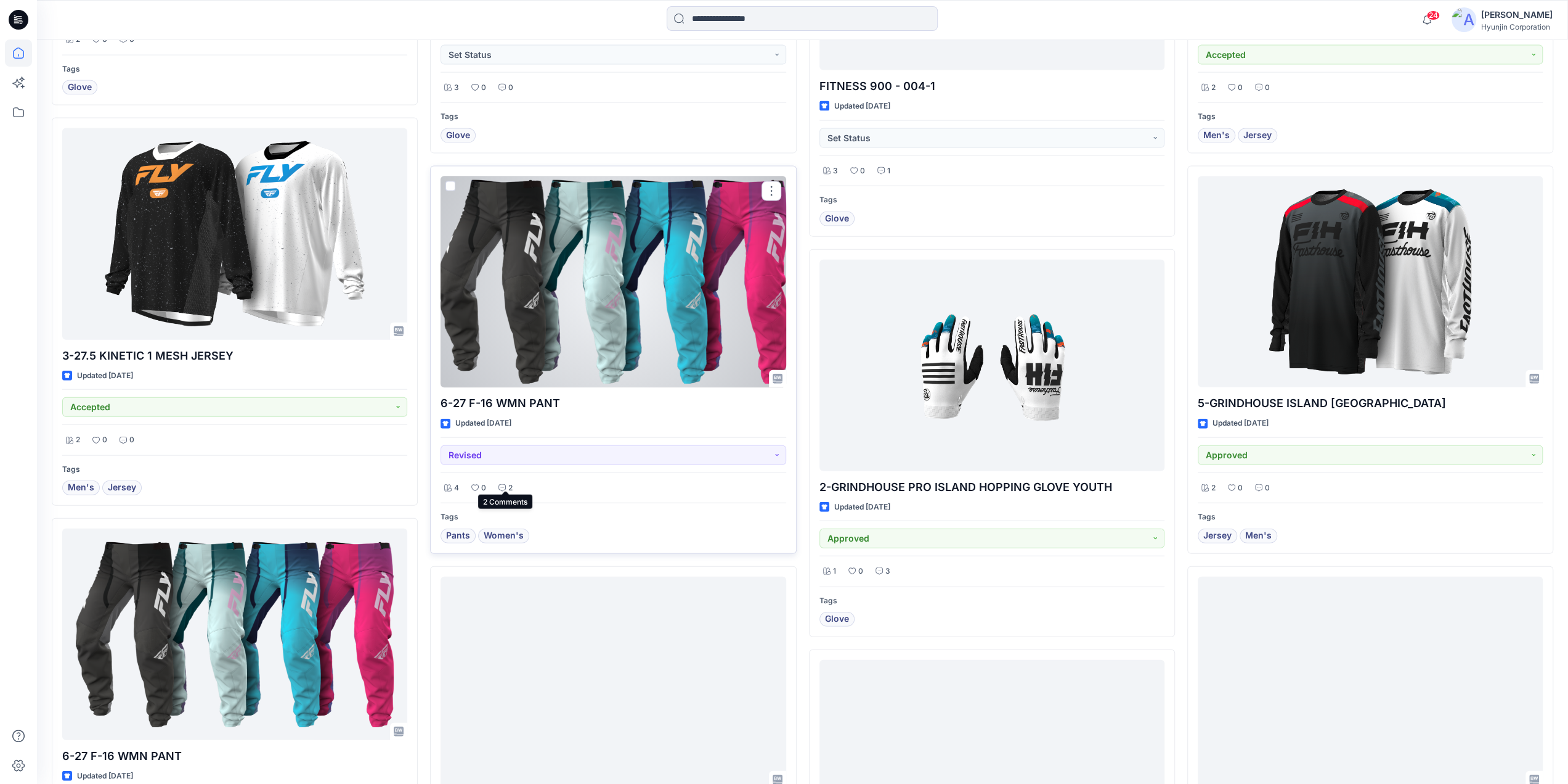
click at [509, 482] on p "2" at bounding box center [510, 488] width 4 height 13
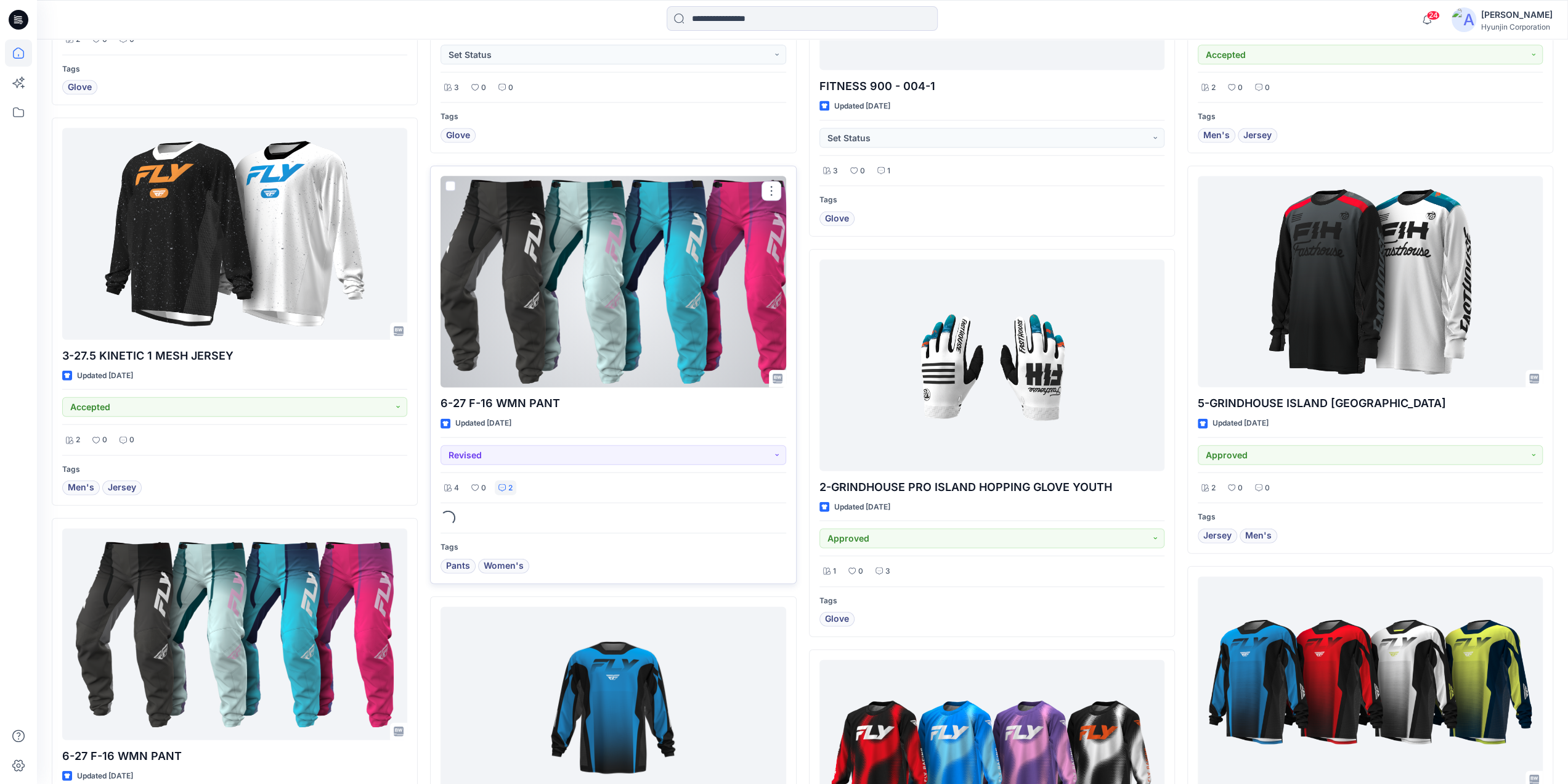
click at [509, 482] on p "2" at bounding box center [510, 488] width 4 height 13
